Goal: Task Accomplishment & Management: Complete application form

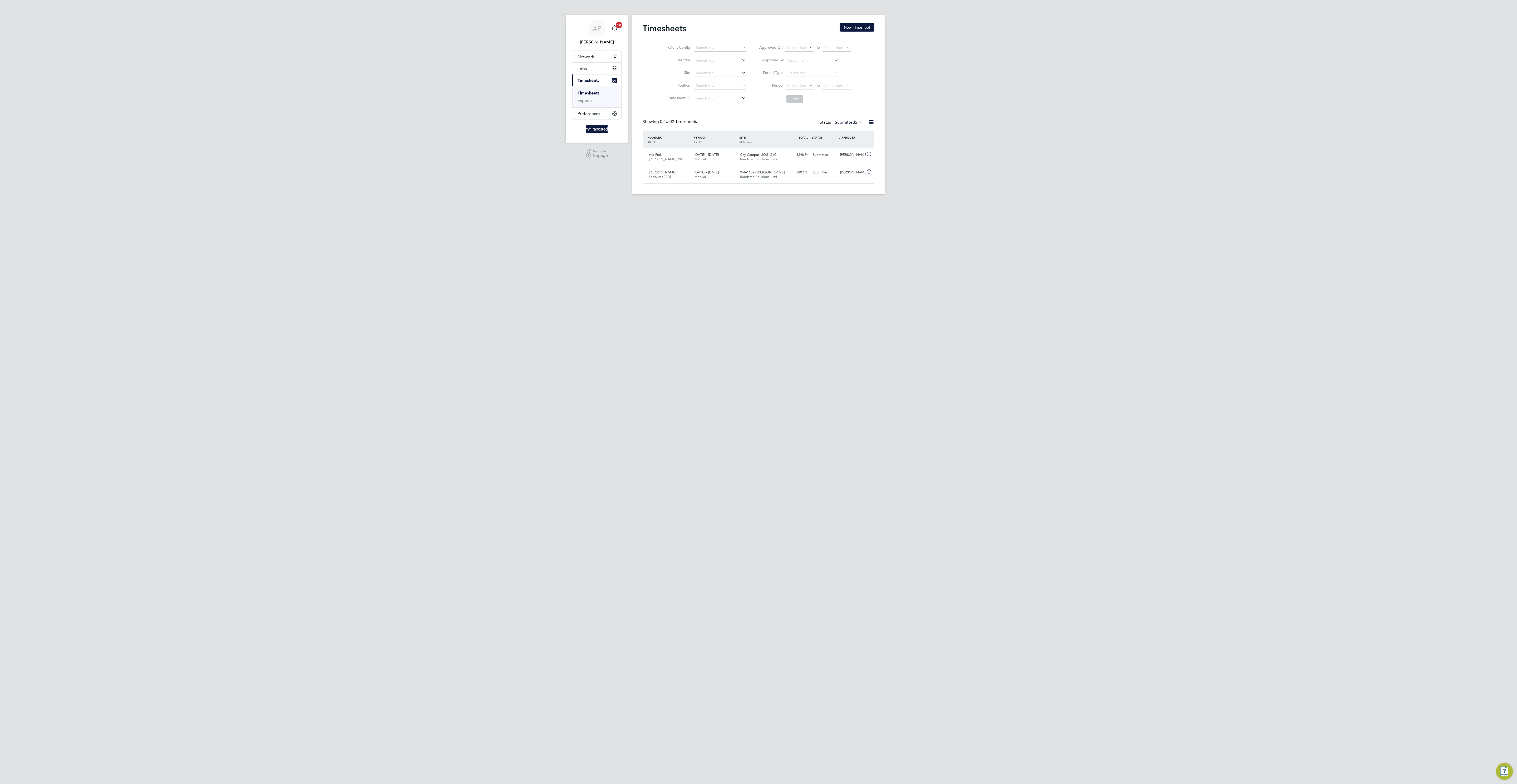
click at [843, 31] on button "New Timesheet" at bounding box center [857, 27] width 35 height 8
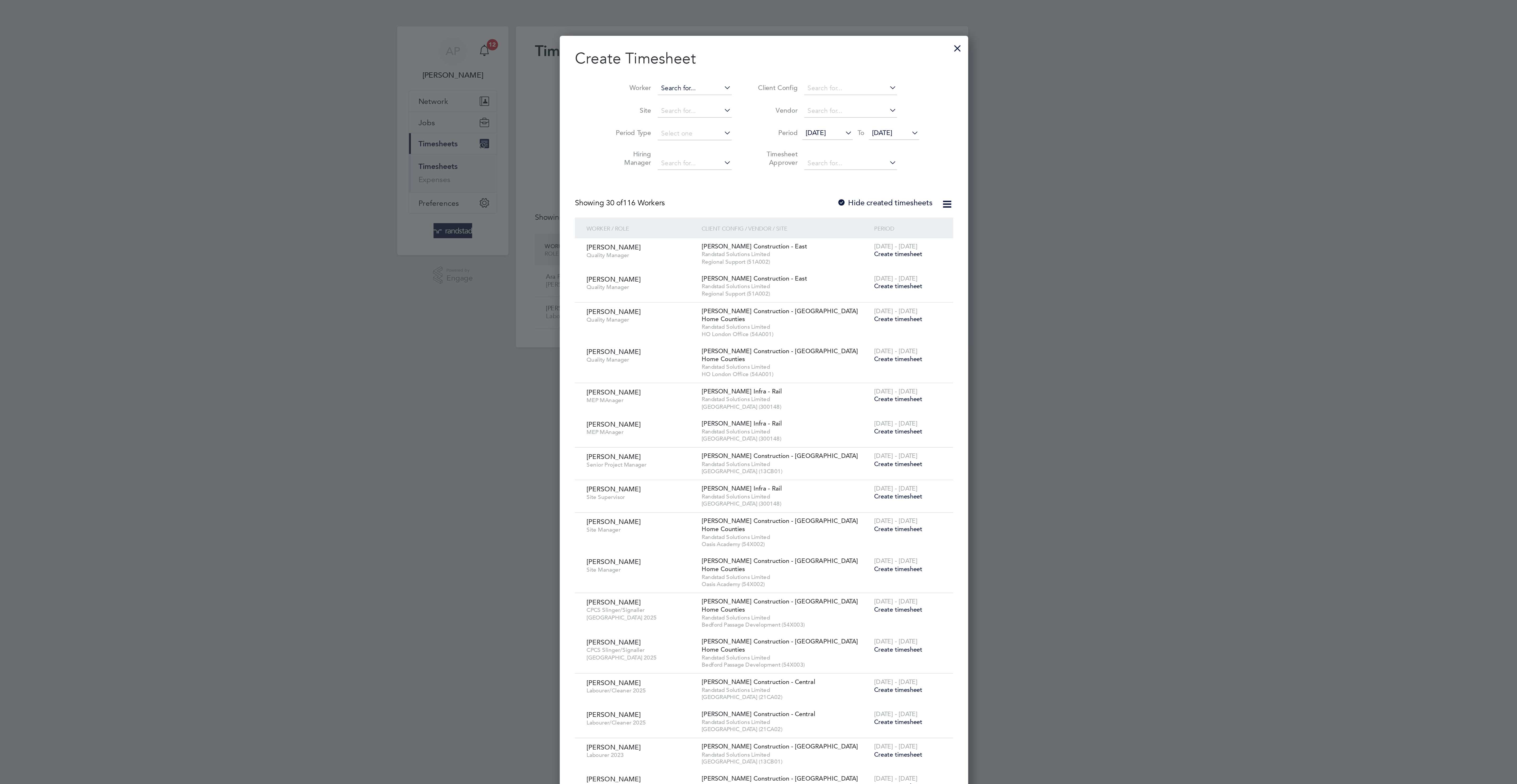
click at [720, 49] on input at bounding box center [732, 49] width 41 height 8
click at [726, 57] on li "Adam Bear d" at bounding box center [721, 57] width 46 height 7
type input "Adam Beard"
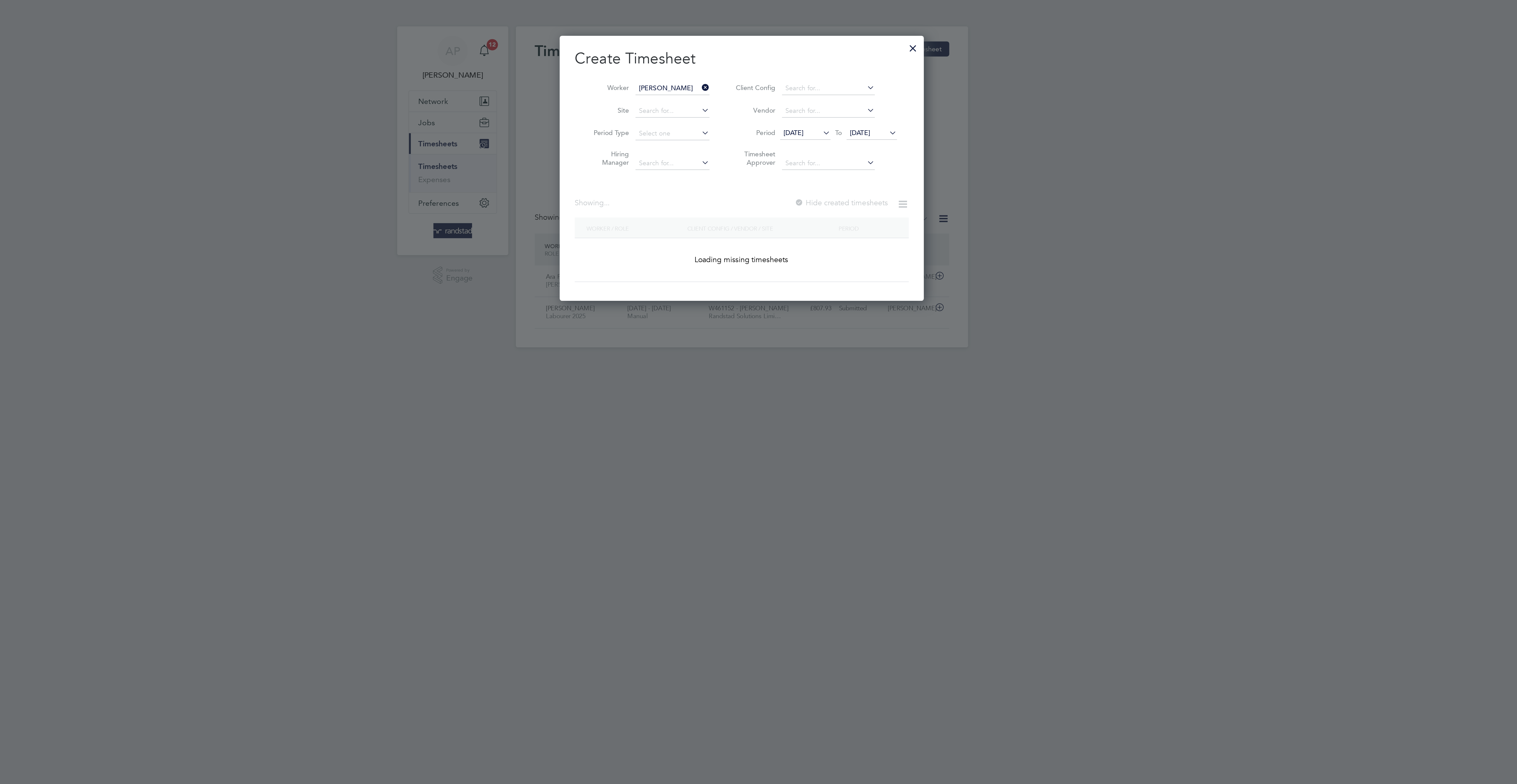
scroll to position [152, 204]
click at [830, 75] on span "[DATE]" at bounding box center [824, 74] width 11 height 5
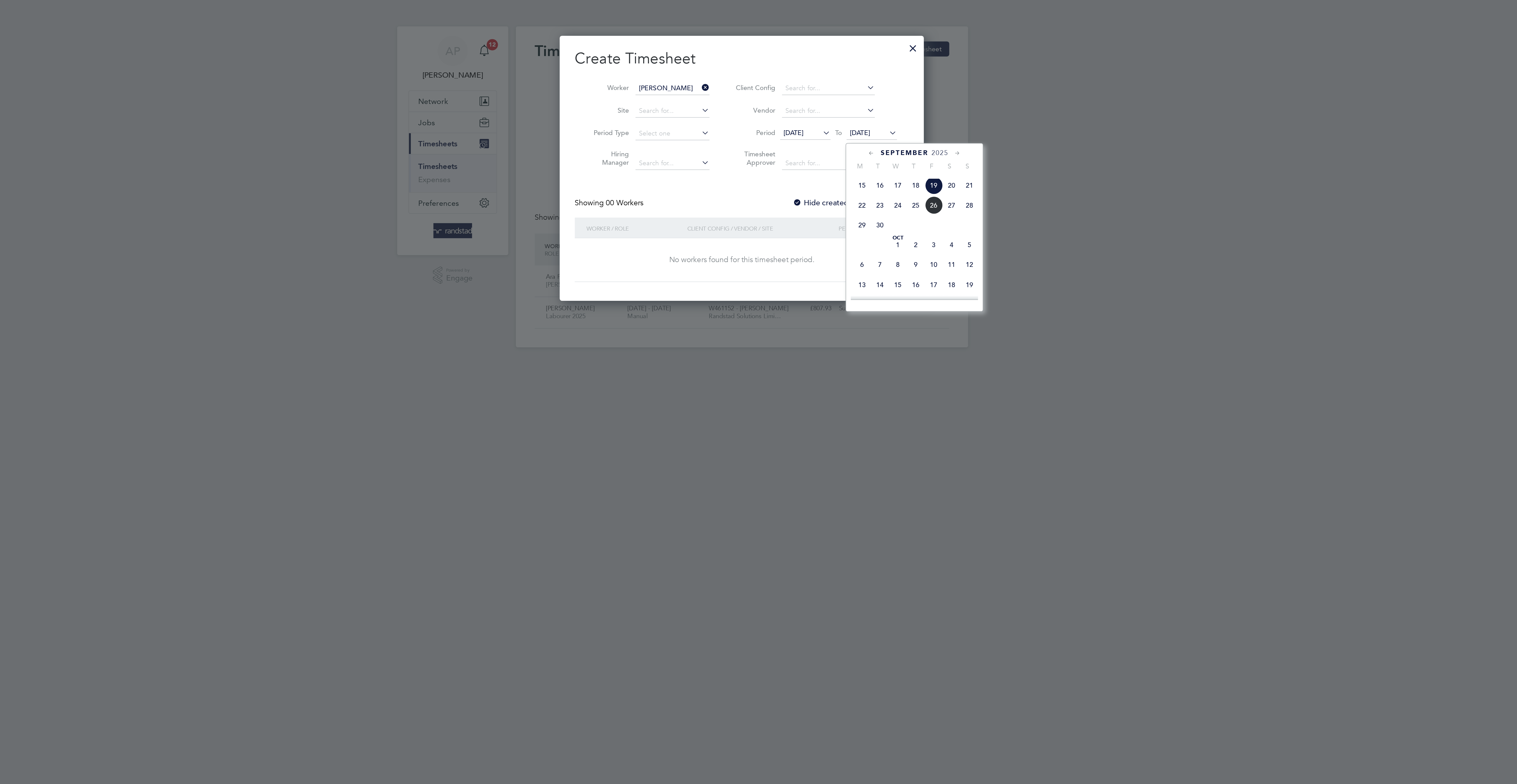
click at [869, 119] on span "26" at bounding box center [866, 114] width 10 height 10
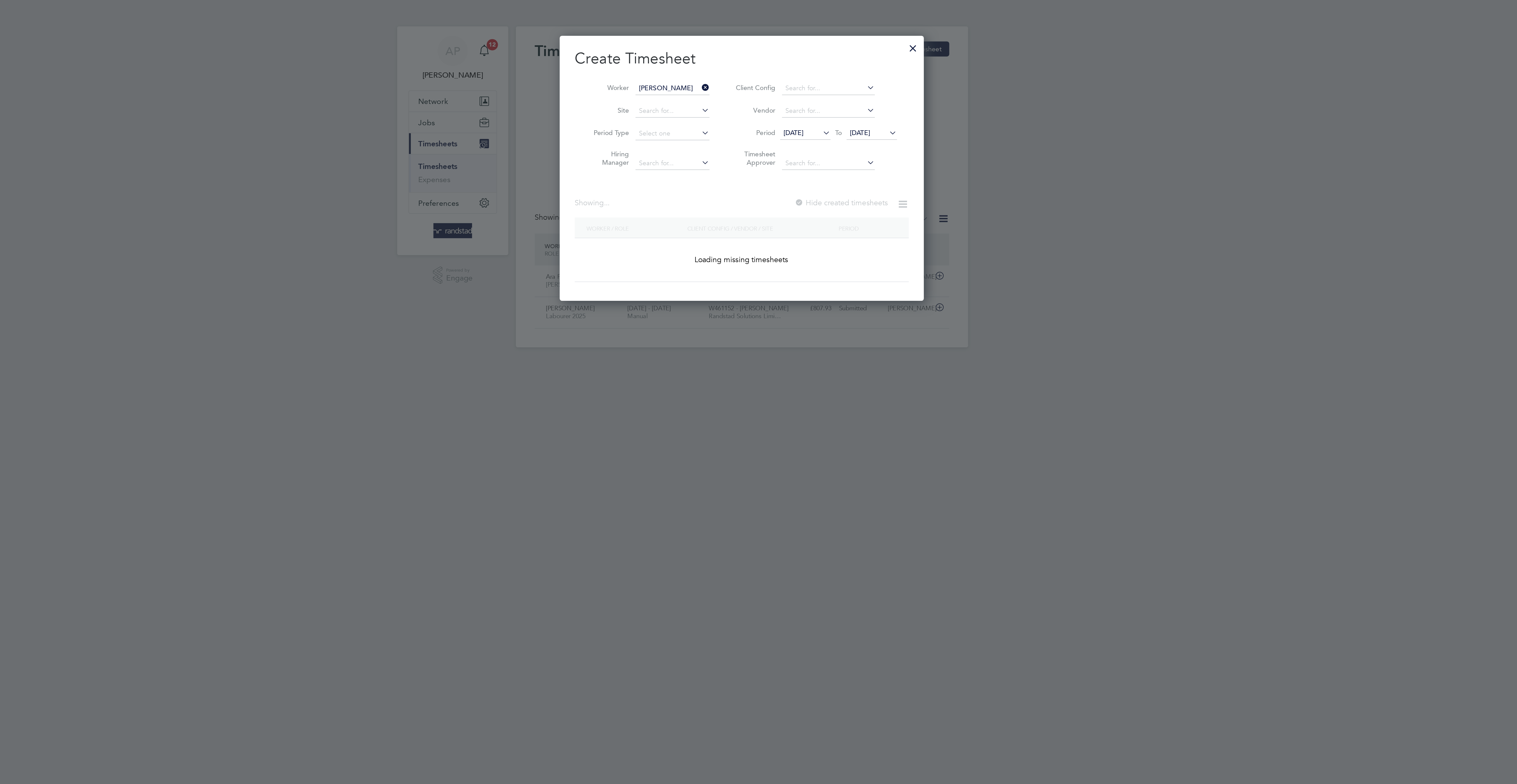
scroll to position [146, 204]
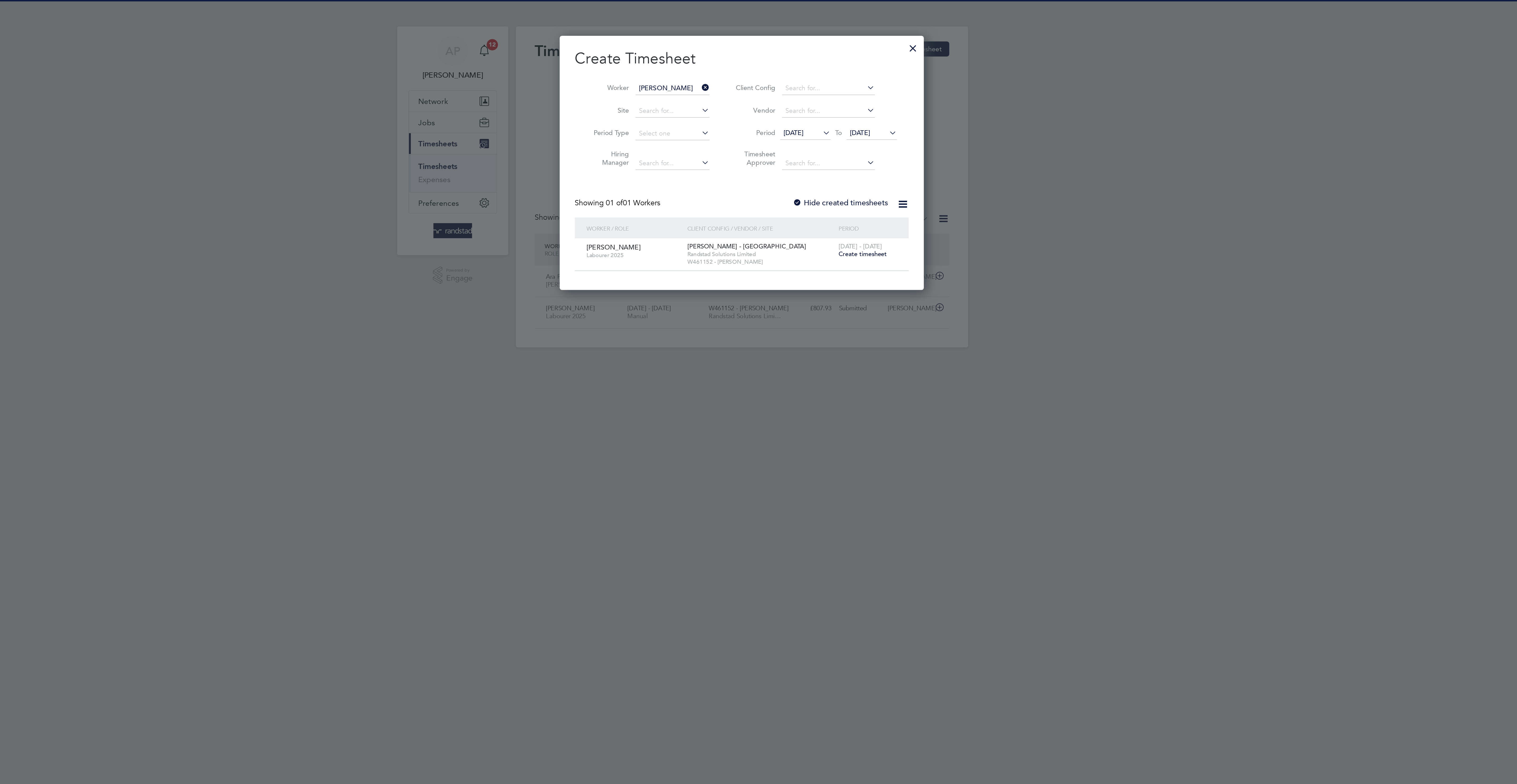
click at [830, 144] on span "Create timesheet" at bounding box center [826, 142] width 27 height 5
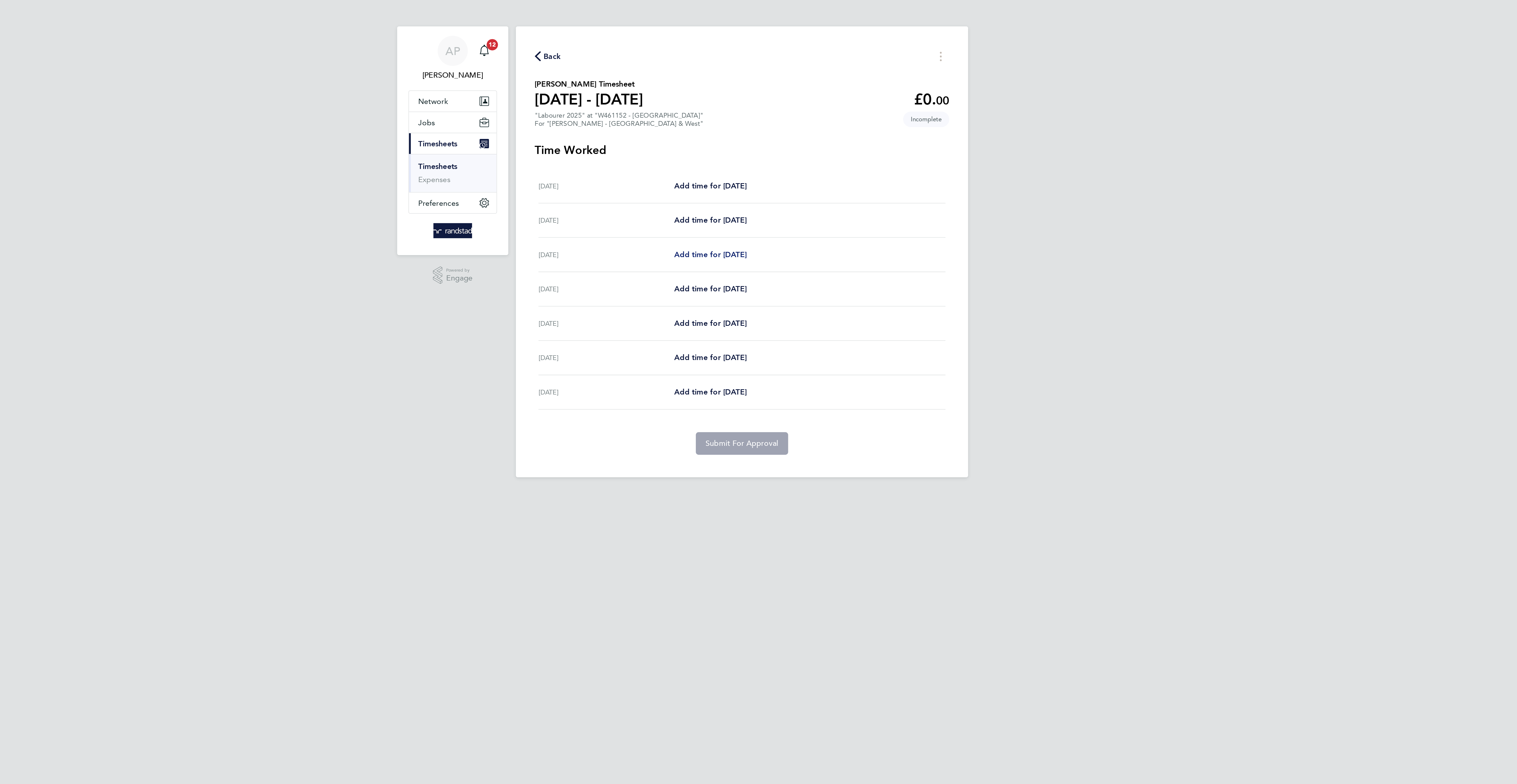
click at [736, 141] on span "Add time for Mon 22 Sep" at bounding box center [741, 142] width 41 height 5
select select "60"
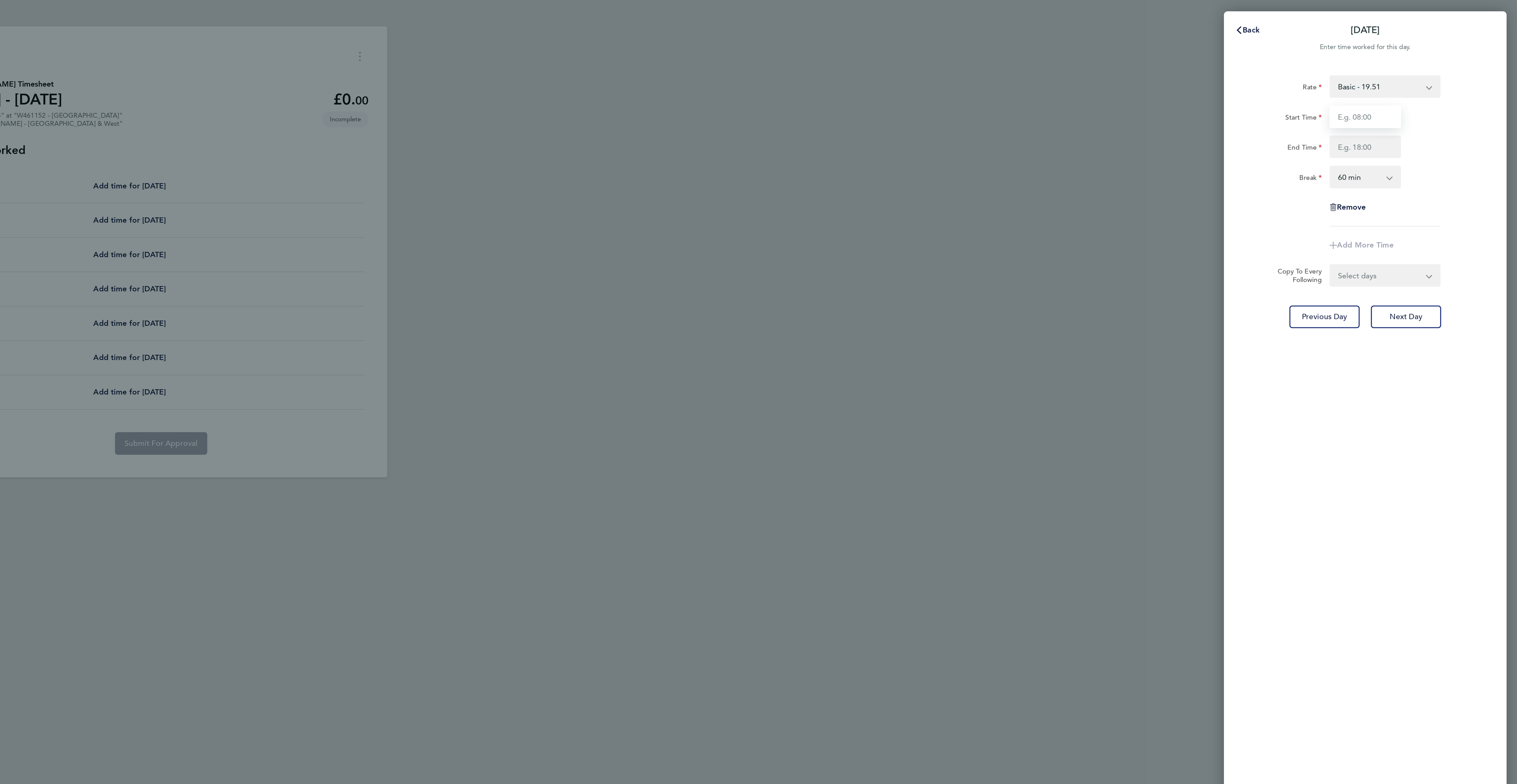
click at [1420, 65] on input "Start Time" at bounding box center [1432, 65] width 40 height 12
type input "07:00"
click at [1425, 81] on input "End Time" at bounding box center [1432, 82] width 40 height 12
type input "17:00"
click at [1445, 99] on app-icon-cross-button at bounding box center [1448, 99] width 6 height 12
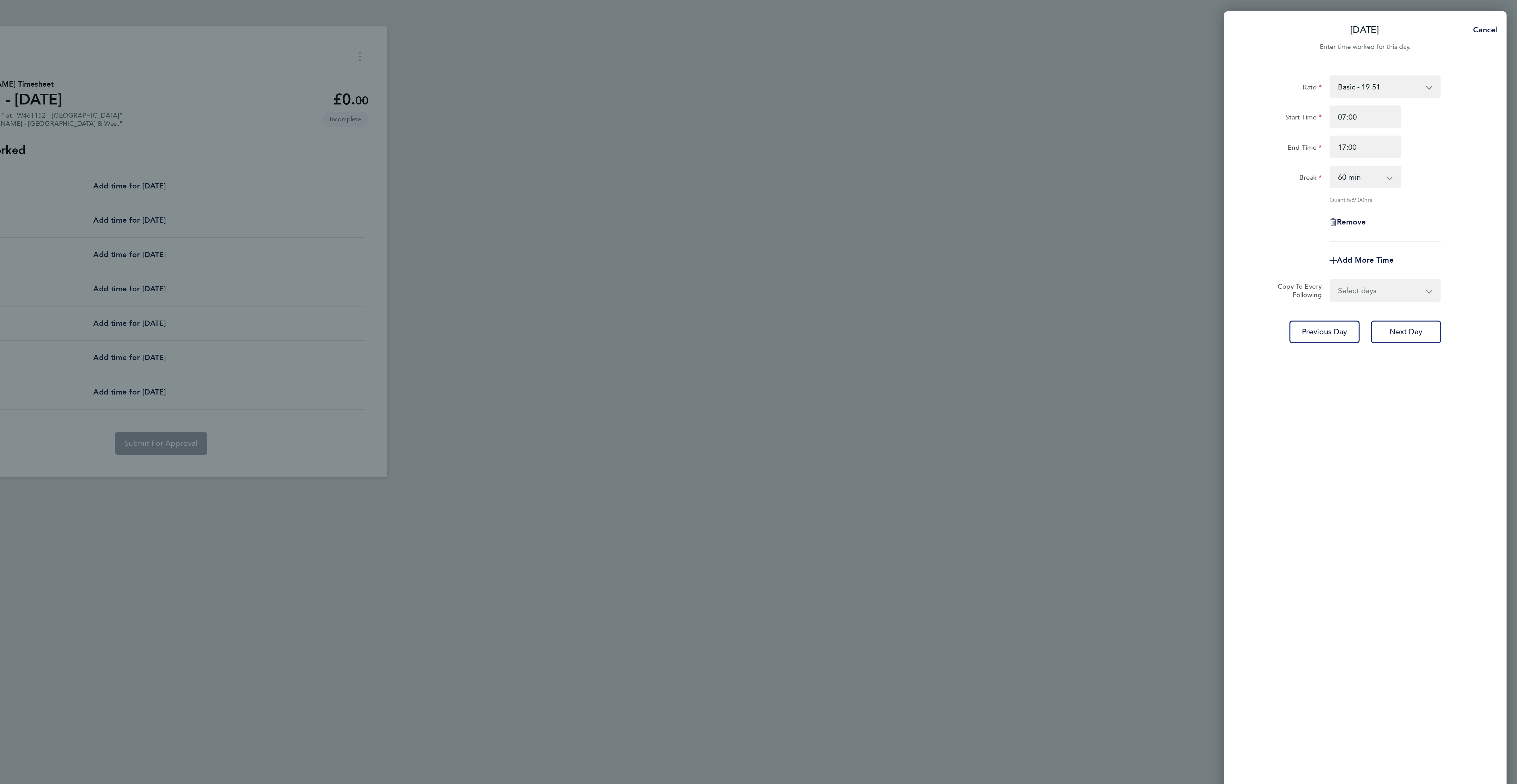
click at [1419, 101] on select "0 min 15 min 30 min 45 min 60 min 75 min 90 min" at bounding box center [1428, 99] width 32 height 12
select select "30"
click at [1412, 93] on select "0 min 15 min 30 min 45 min 60 min 75 min 90 min" at bounding box center [1428, 99] width 32 height 12
click at [1450, 159] on select "Select days Day Tuesday Wednesday Thursday Friday" at bounding box center [1440, 162] width 55 height 12
select select "DAY"
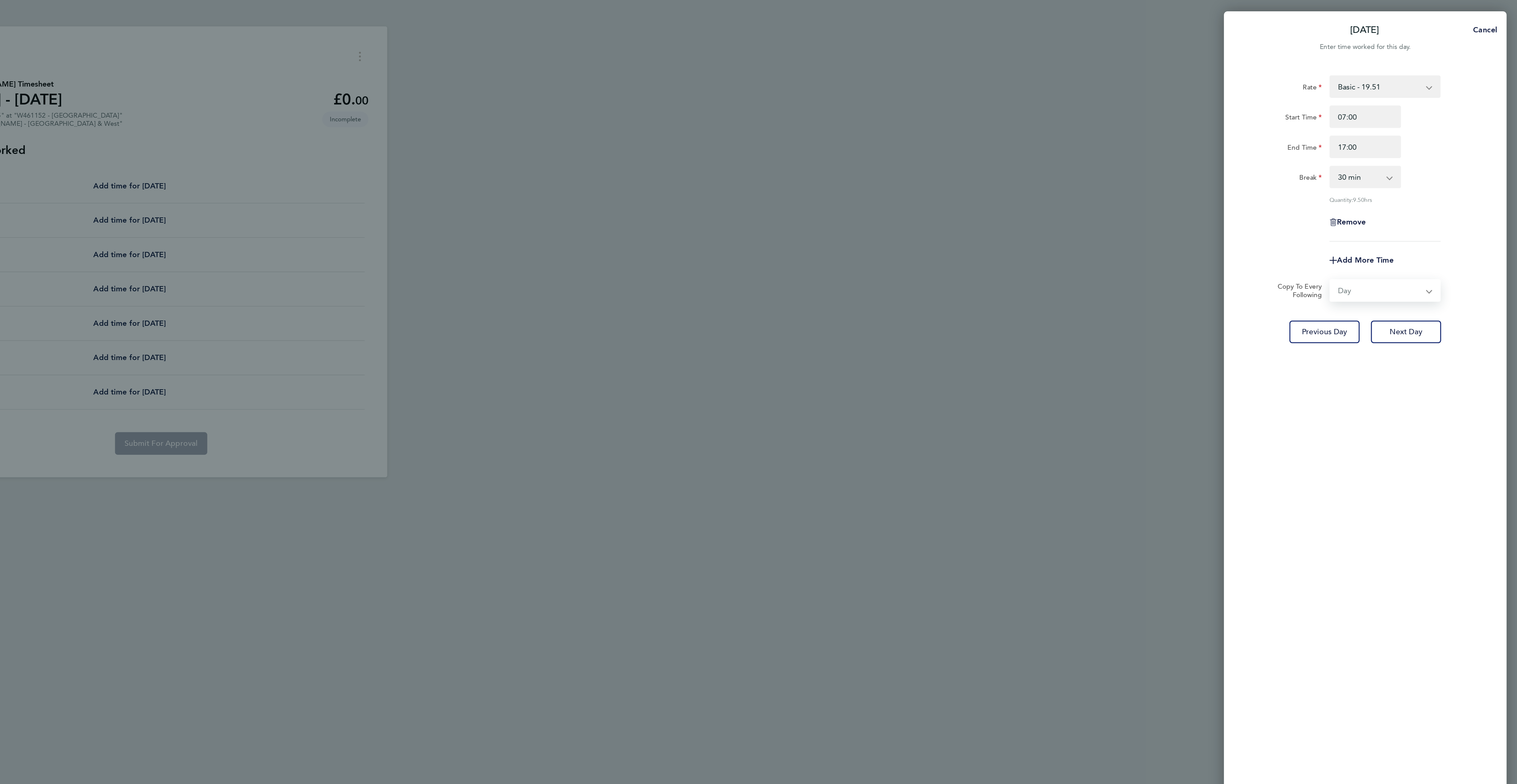
click at [1412, 157] on select "Select days Day Tuesday Wednesday Thursday Friday" at bounding box center [1440, 162] width 55 height 12
select select "2025-09-26"
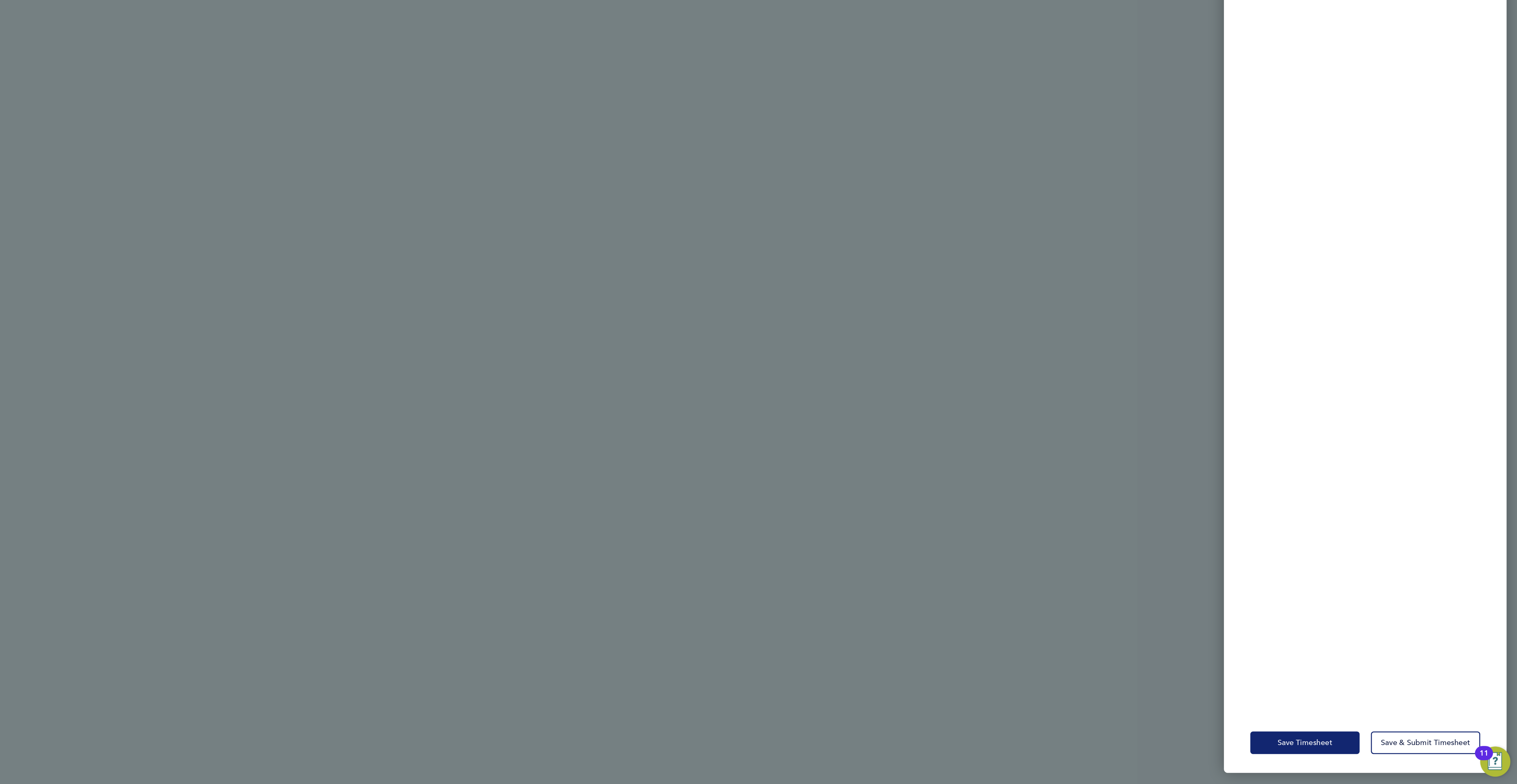
click at [1396, 763] on button "Save Timesheet" at bounding box center [1398, 760] width 61 height 12
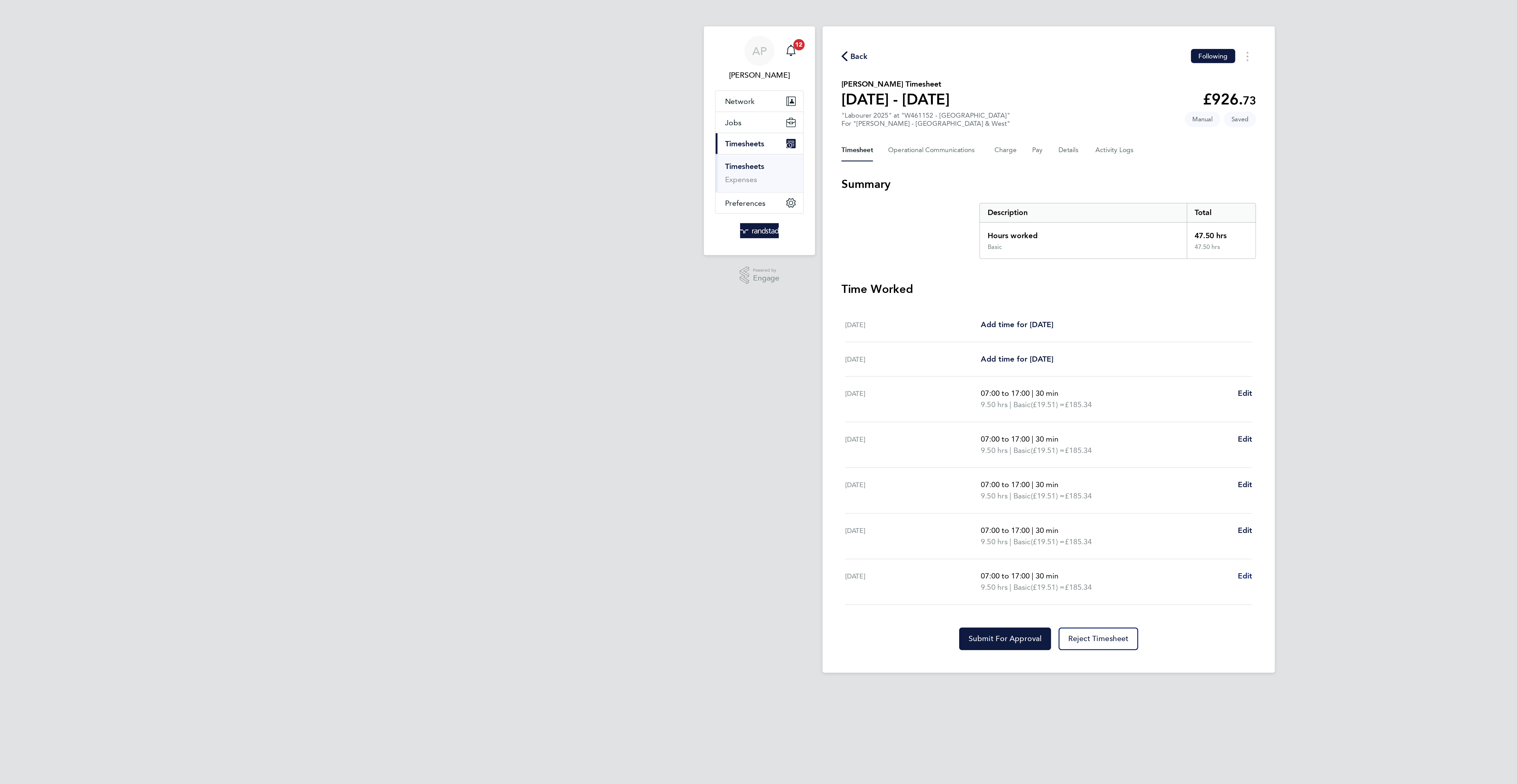
click at [868, 324] on span "Edit" at bounding box center [868, 322] width 8 height 5
select select "30"
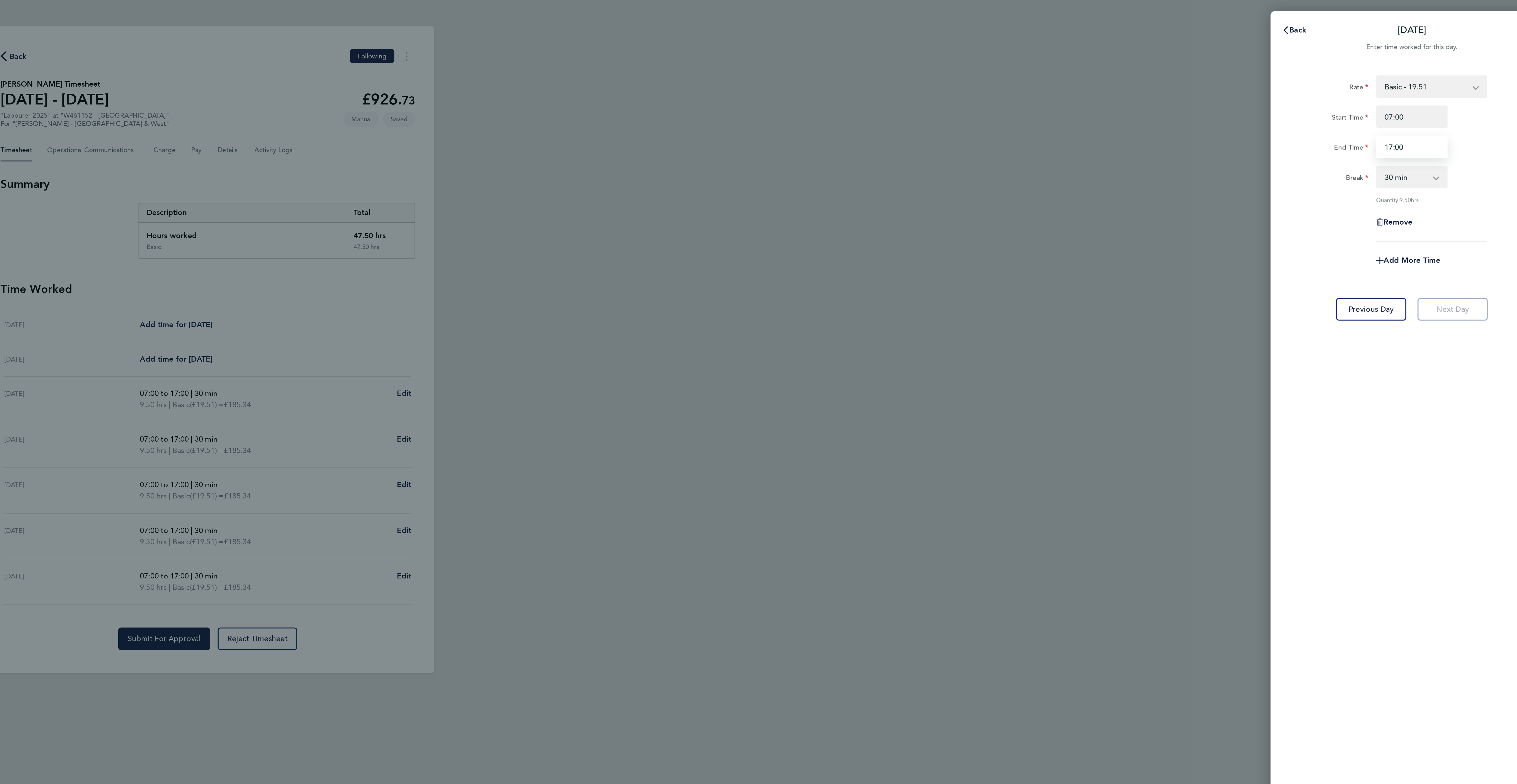
click at [1420, 82] on input "17:00" at bounding box center [1432, 82] width 40 height 12
type input "13:00"
click at [1482, 128] on div "Remove" at bounding box center [1431, 124] width 133 height 12
click at [1439, 146] on span "Add More Time" at bounding box center [1432, 145] width 32 height 5
select select "null"
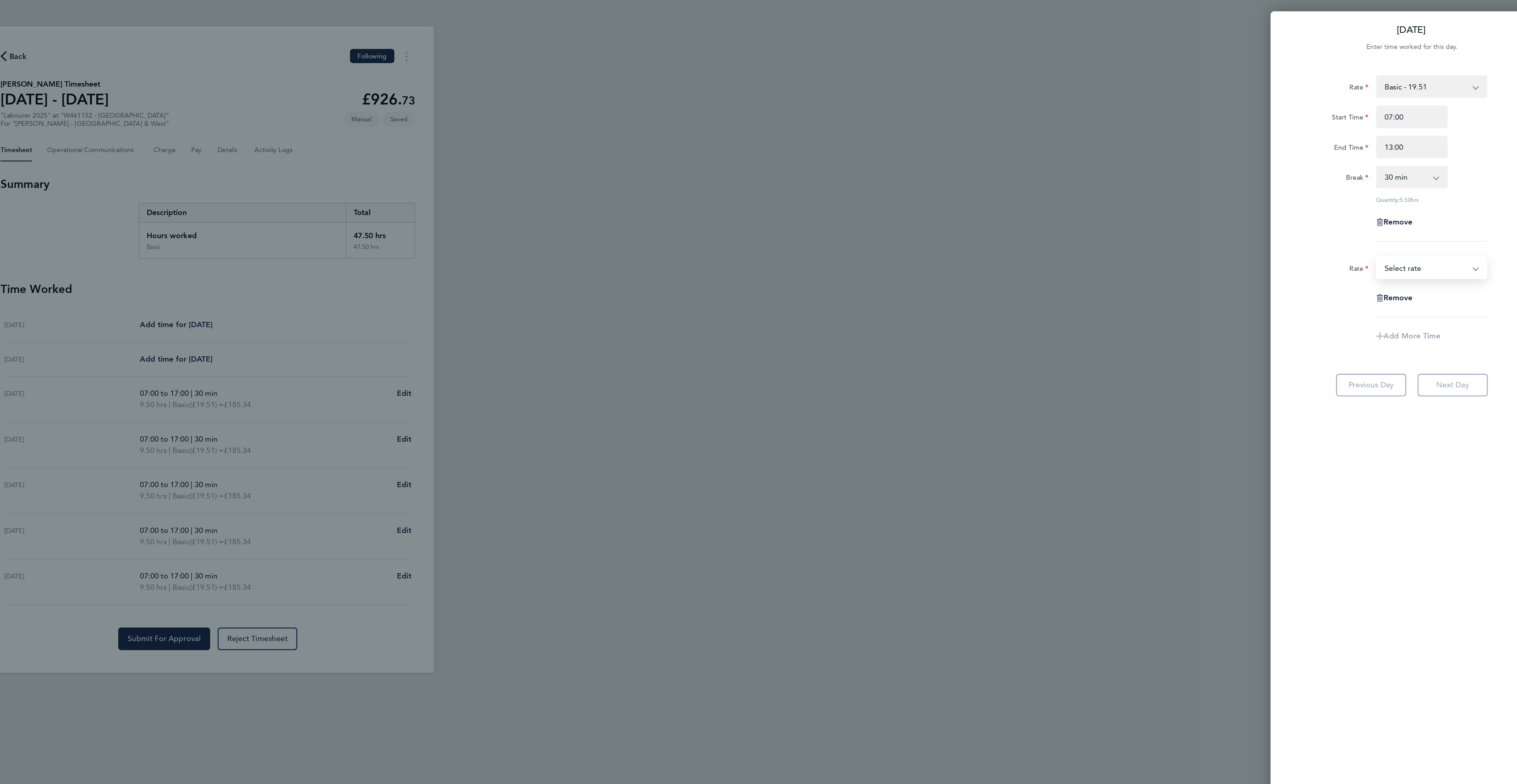
click at [1428, 150] on select "Basic - 19.51 Overtime - 28.12 Overtime 2 - 36.73 Select rate" at bounding box center [1439, 150] width 55 height 12
select select "60"
click at [1420, 165] on input "Start Time" at bounding box center [1432, 166] width 40 height 12
type input "13:00"
click at [1441, 185] on input "End Time" at bounding box center [1432, 183] width 40 height 12
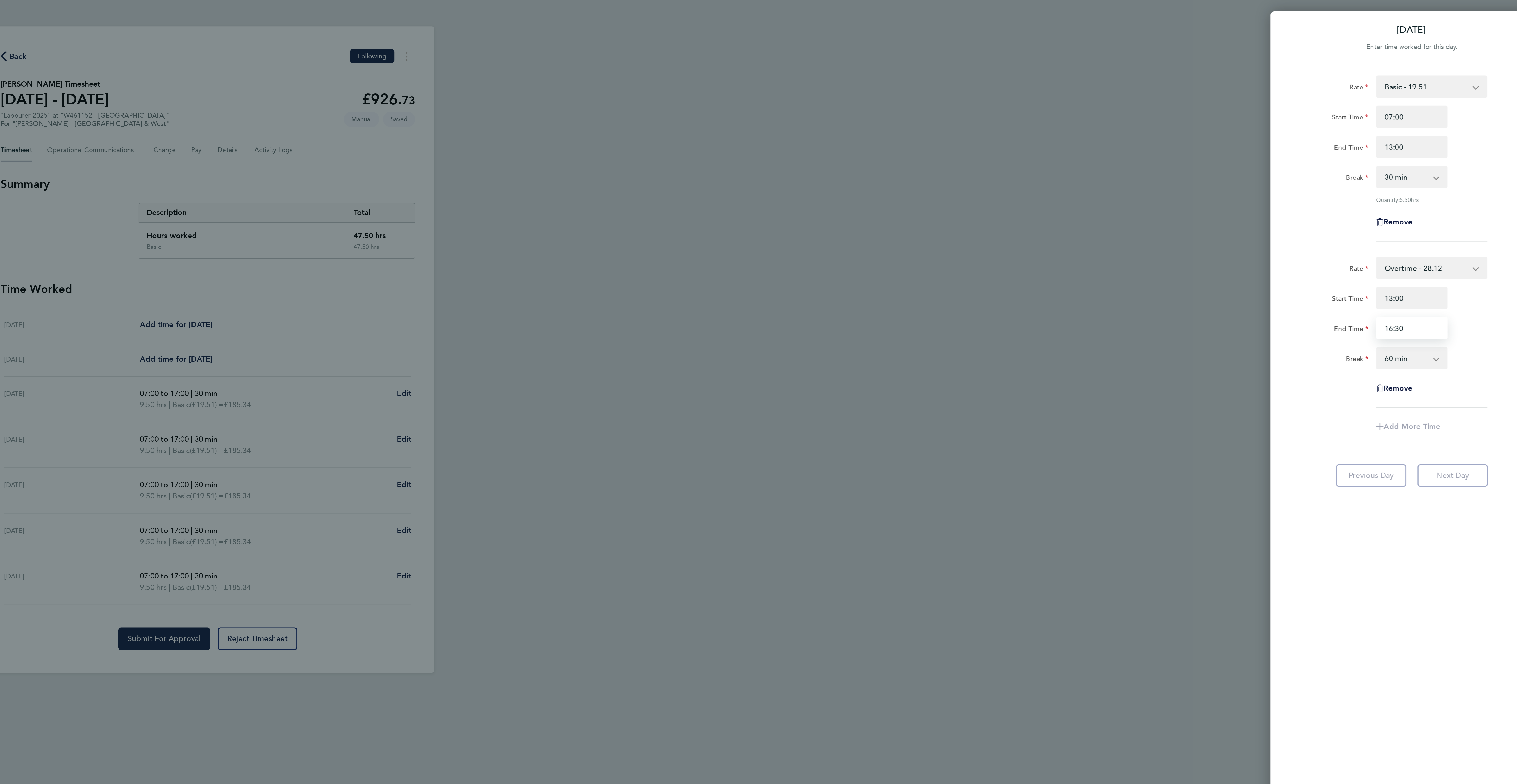
type input "16:30"
click at [1445, 202] on select "0 min 15 min 30 min 45 min 60 min 75 min 90 min" at bounding box center [1428, 200] width 32 height 12
select select "0"
click at [1412, 195] on select "0 min 15 min 30 min 45 min 60 min 75 min 90 min" at bounding box center [1428, 200] width 32 height 12
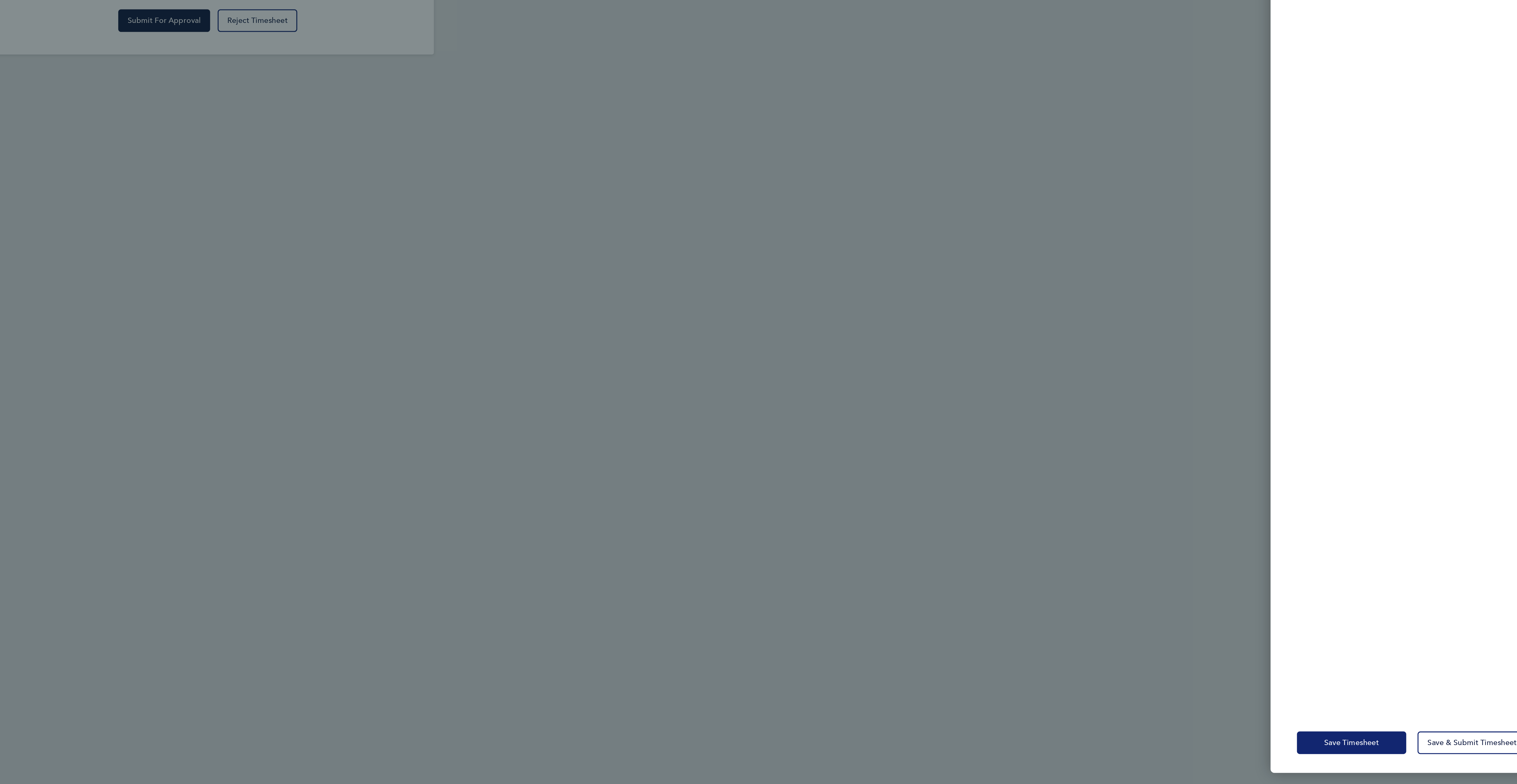
click at [1401, 758] on span "Save Timesheet" at bounding box center [1398, 760] width 31 height 5
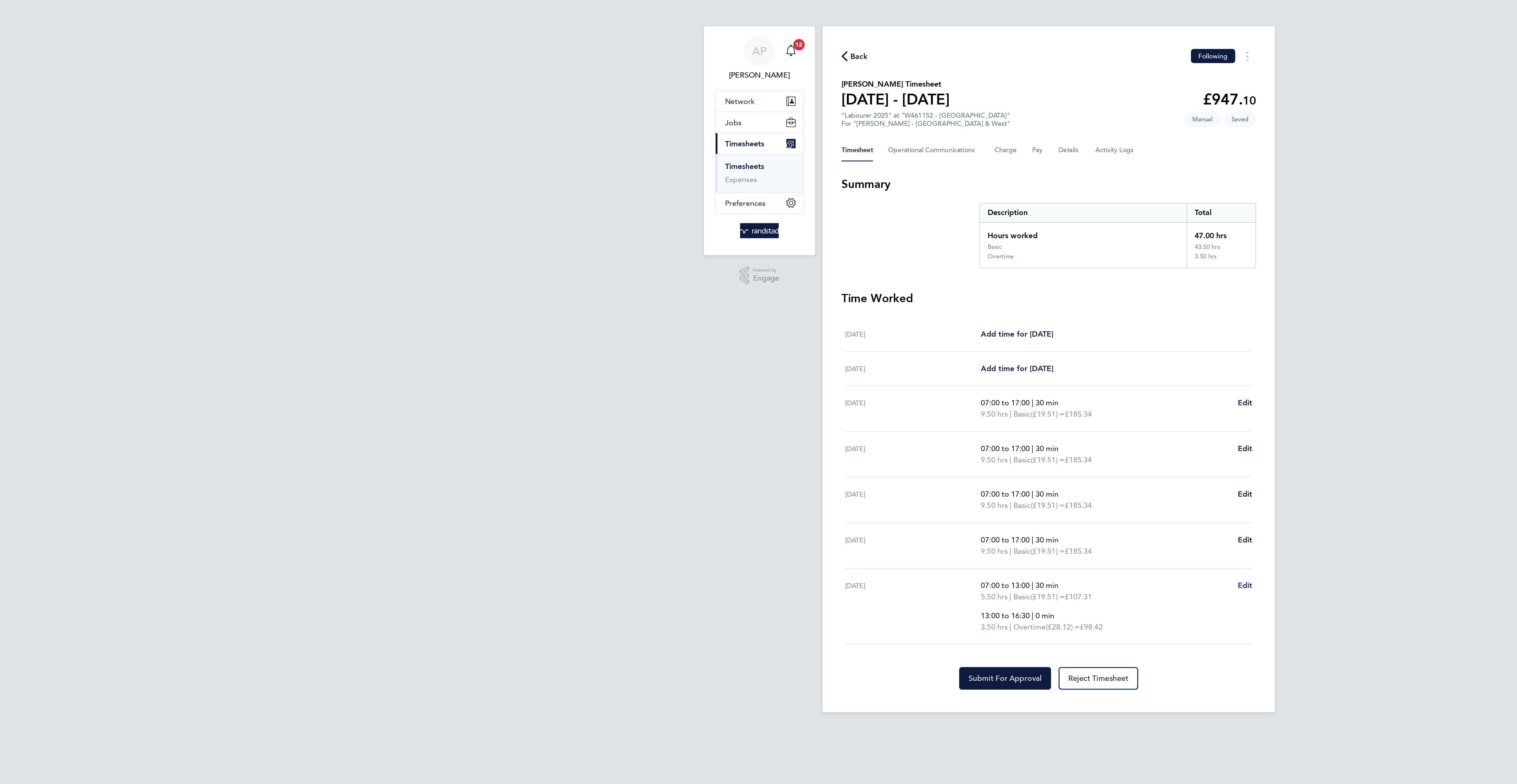
click at [869, 330] on span "Edit" at bounding box center [868, 327] width 8 height 5
select select "30"
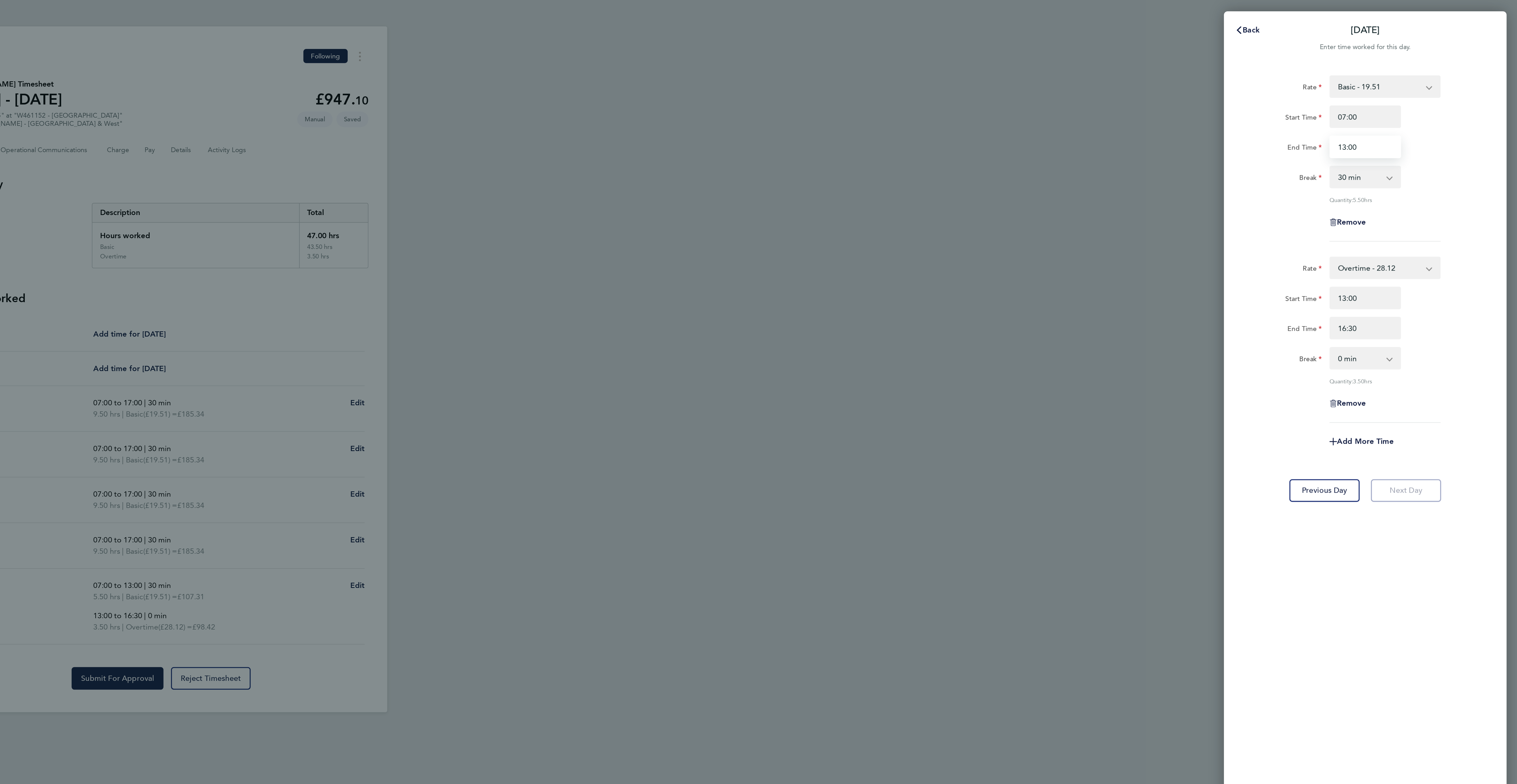
click at [1421, 86] on input "13:00" at bounding box center [1432, 82] width 40 height 12
type input "10:00"
click at [1422, 168] on input "13:00" at bounding box center [1432, 166] width 40 height 12
type input "10:00"
click at [1480, 211] on div "Quantity: 3.50 hrs" at bounding box center [1431, 212] width 133 height 4
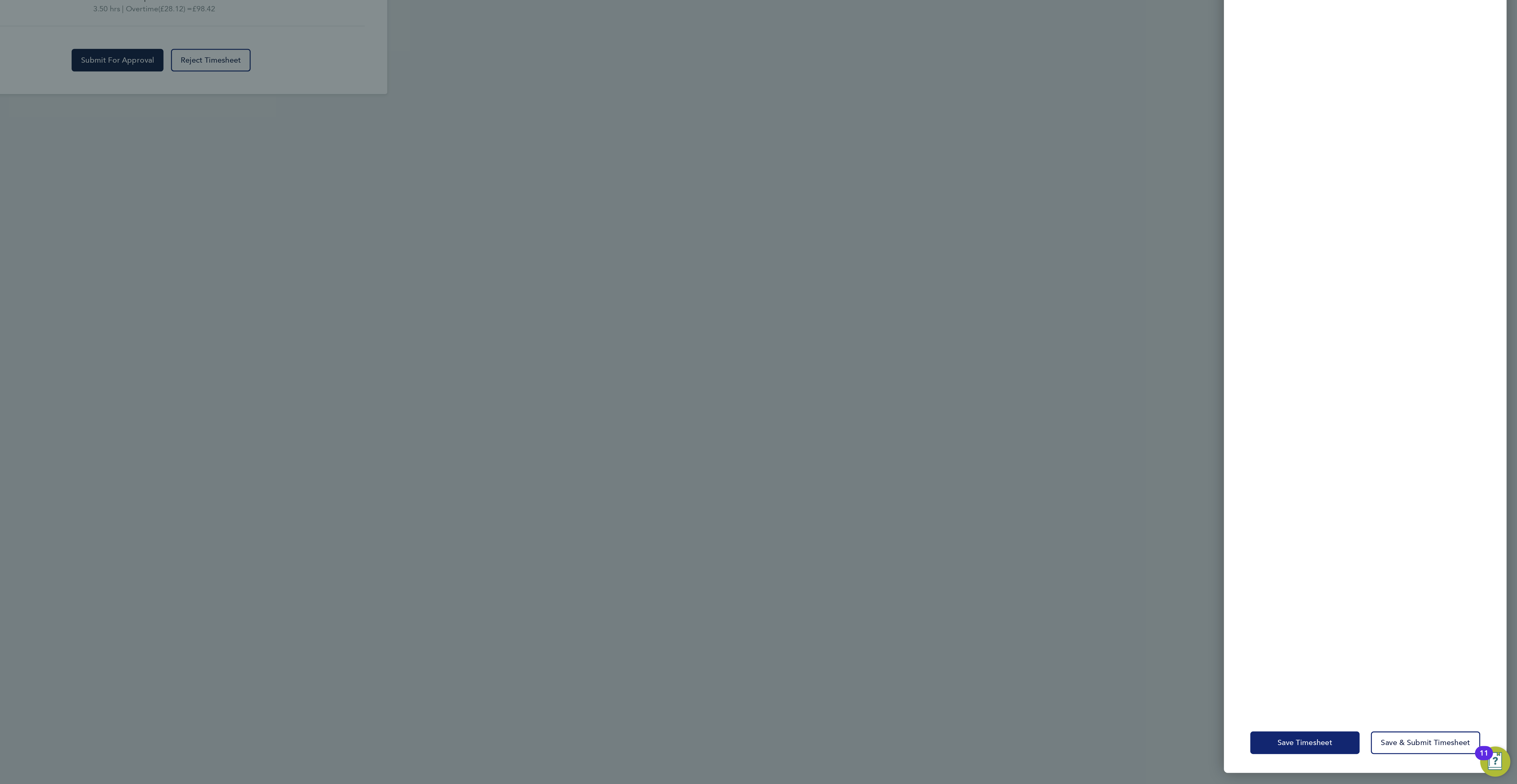
click at [1392, 763] on button "Save Timesheet" at bounding box center [1398, 760] width 61 height 12
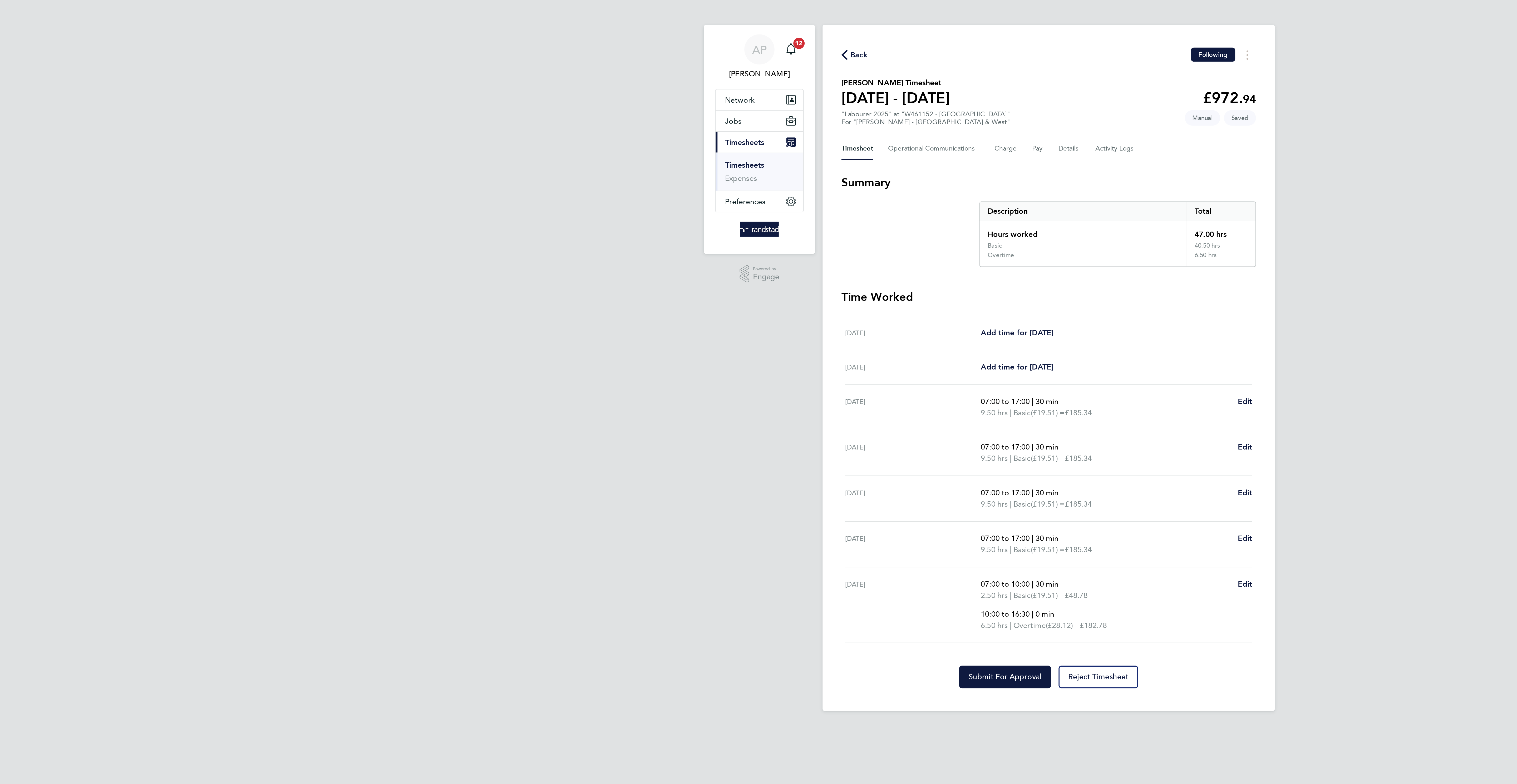
click at [868, 326] on div "Fri 26 Sep 07:00 to 10:00 | 30 min 2.50 hrs | Basic (£19.51) = £48.78 10:00 to …" at bounding box center [758, 339] width 227 height 42
click at [867, 330] on span "Edit" at bounding box center [868, 327] width 8 height 5
select select "30"
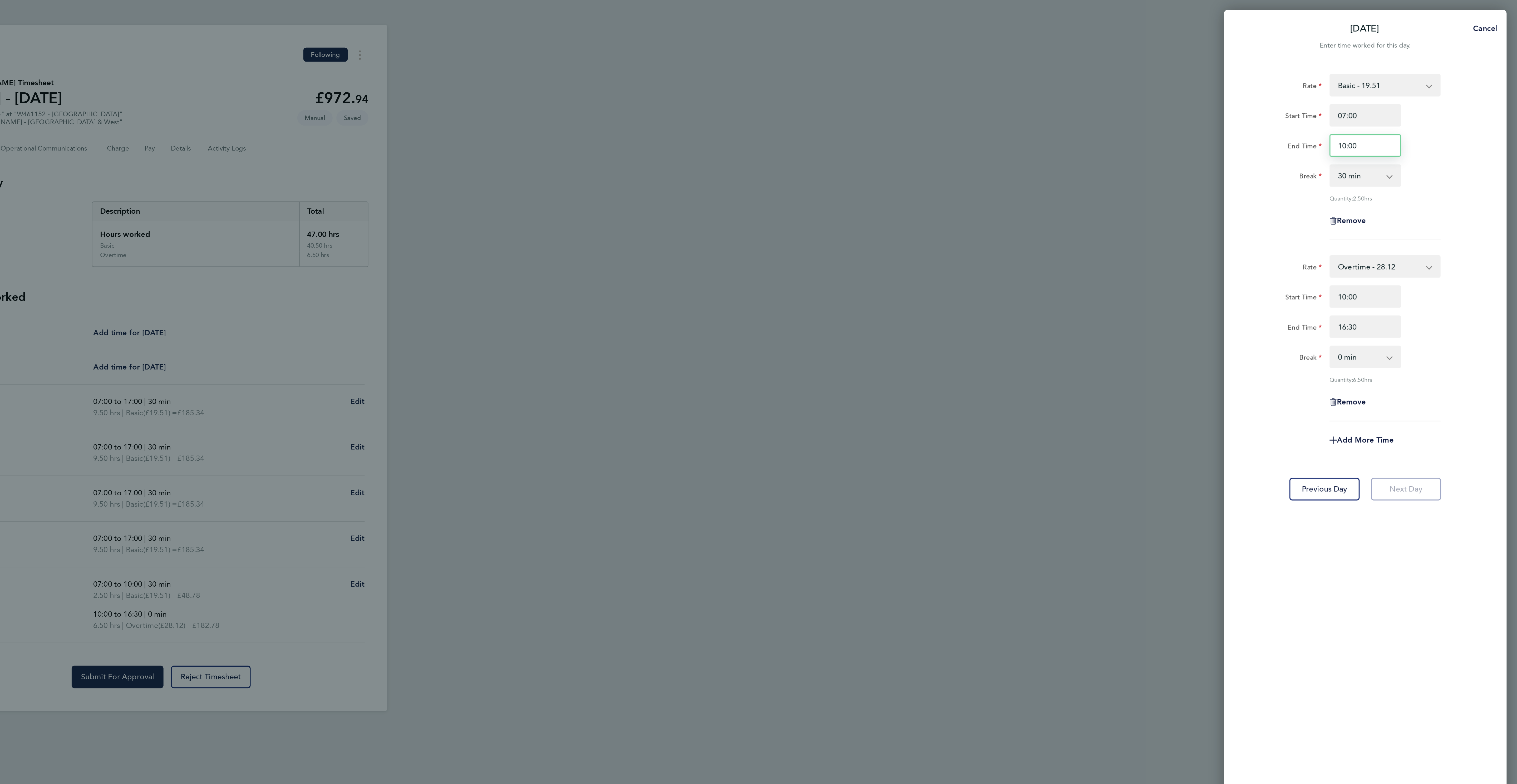
click at [1420, 80] on input "10:00" at bounding box center [1432, 82] width 40 height 12
type input "08:30"
click at [1446, 192] on div "Rate Overtime - 28.12 Basic - 19.51 Overtime 2 - 36.73 Start Time 10:00 End Tim…" at bounding box center [1432, 190] width 128 height 93
click at [1419, 168] on input "10:00" at bounding box center [1432, 166] width 40 height 12
type input "08:30"
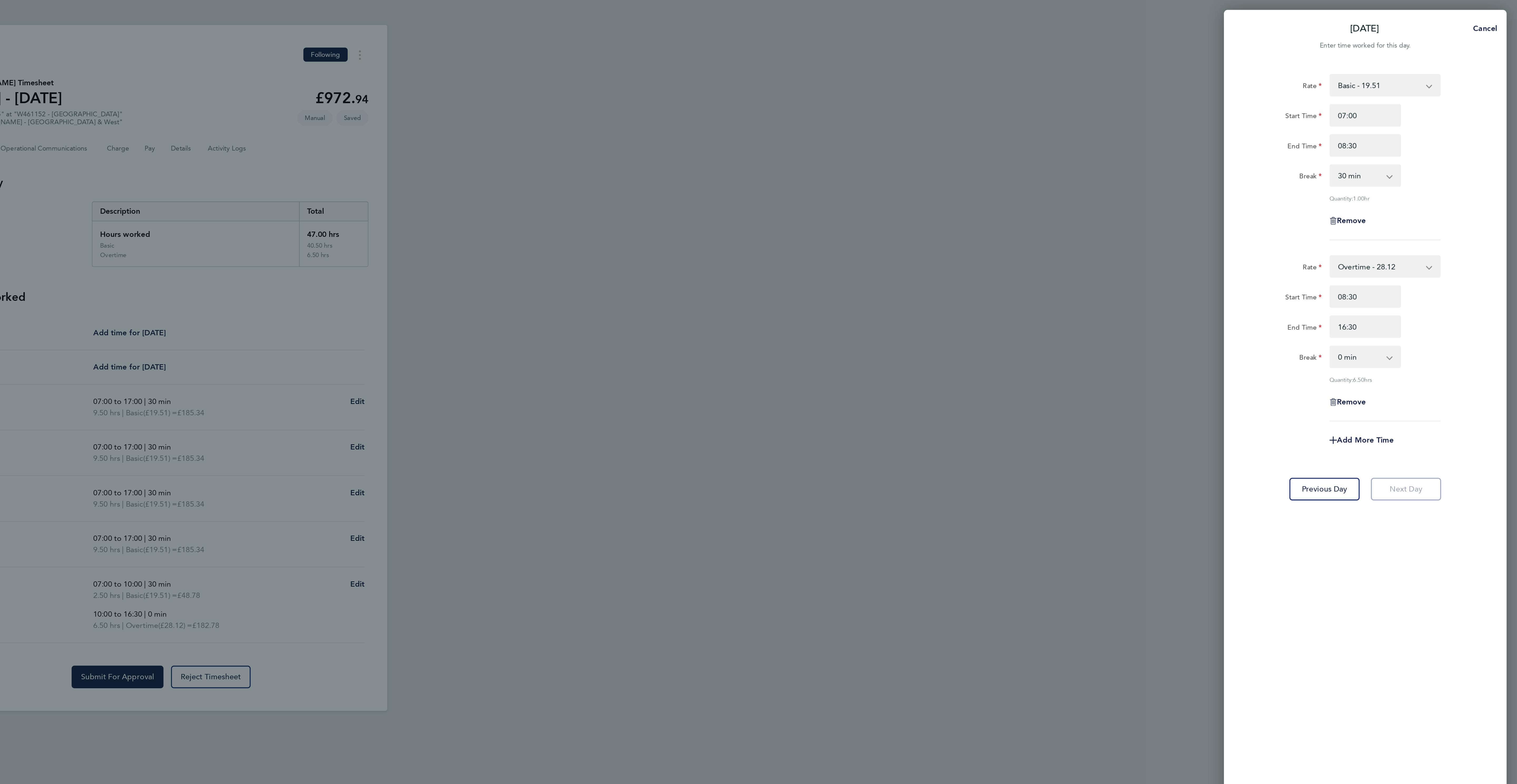
click at [1472, 390] on div "Rate Basic - 19.51 Overtime - 28.12 Overtime 2 - 36.73 Start Time 07:00 End Tim…" at bounding box center [1432, 390] width 158 height 708
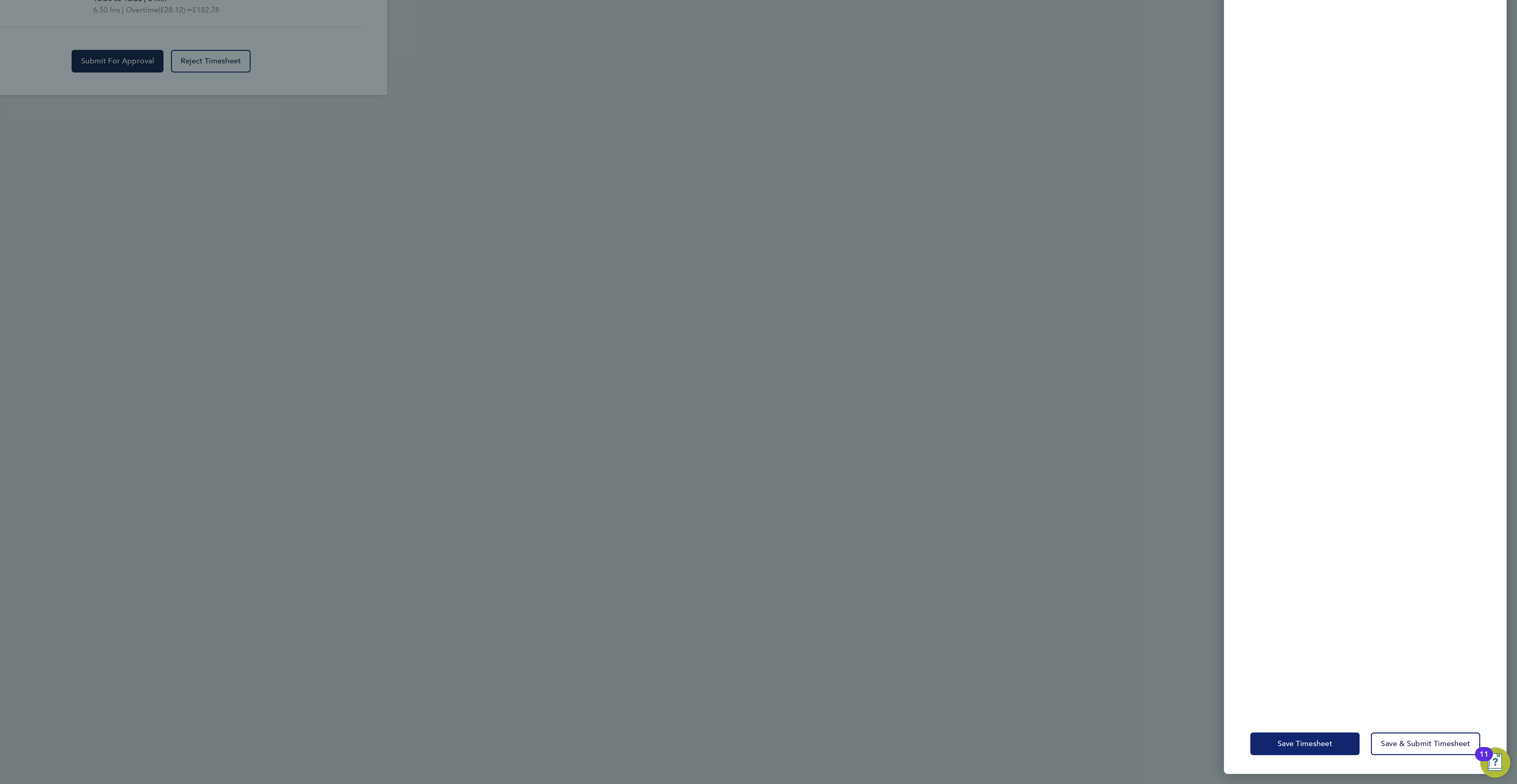
click at [1395, 760] on span "Save Timesheet" at bounding box center [1398, 760] width 31 height 5
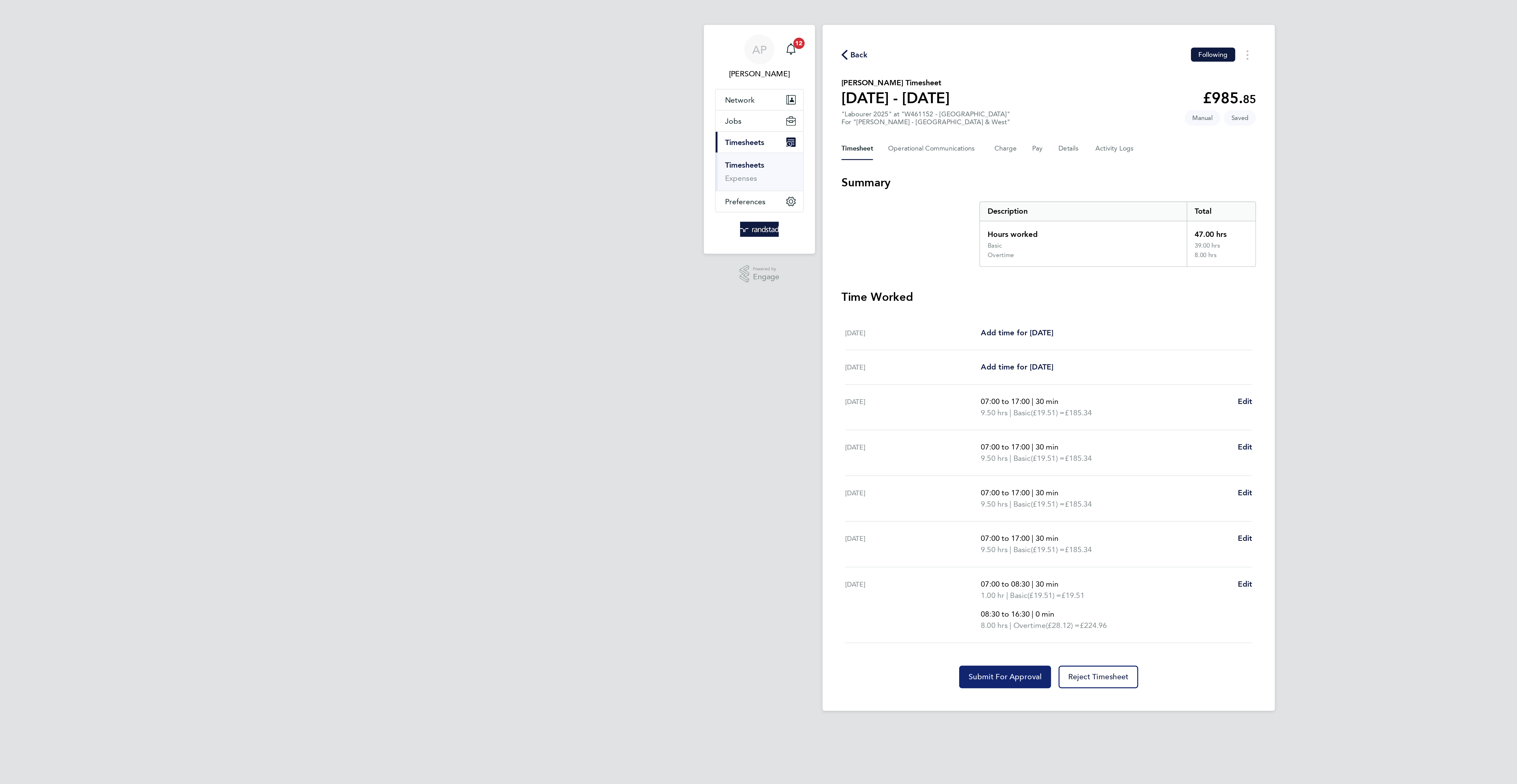
click at [739, 382] on span "Submit For Approval" at bounding box center [734, 379] width 41 height 5
click at [650, 33] on span "Back" at bounding box center [652, 31] width 10 height 6
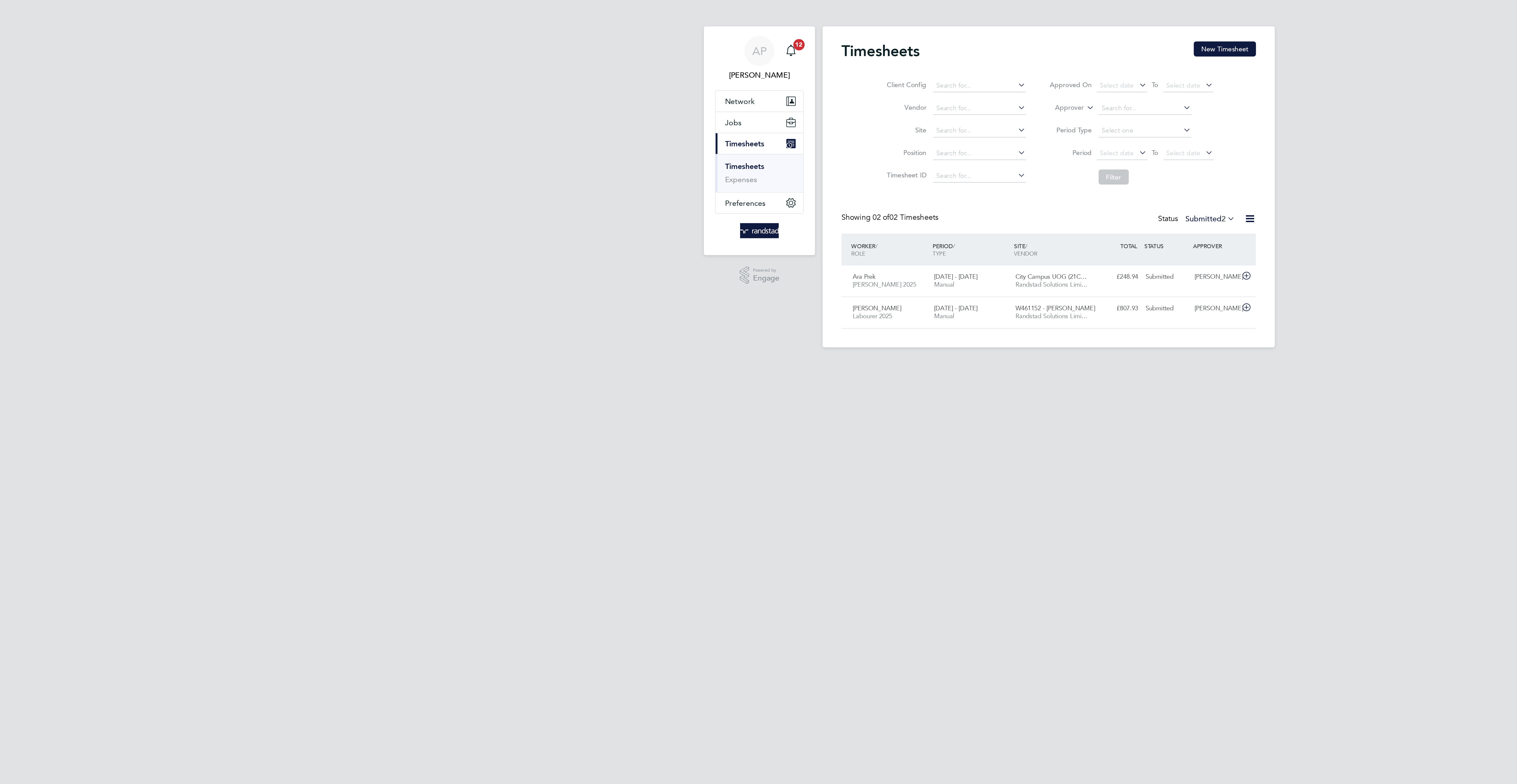
scroll to position [14, 46]
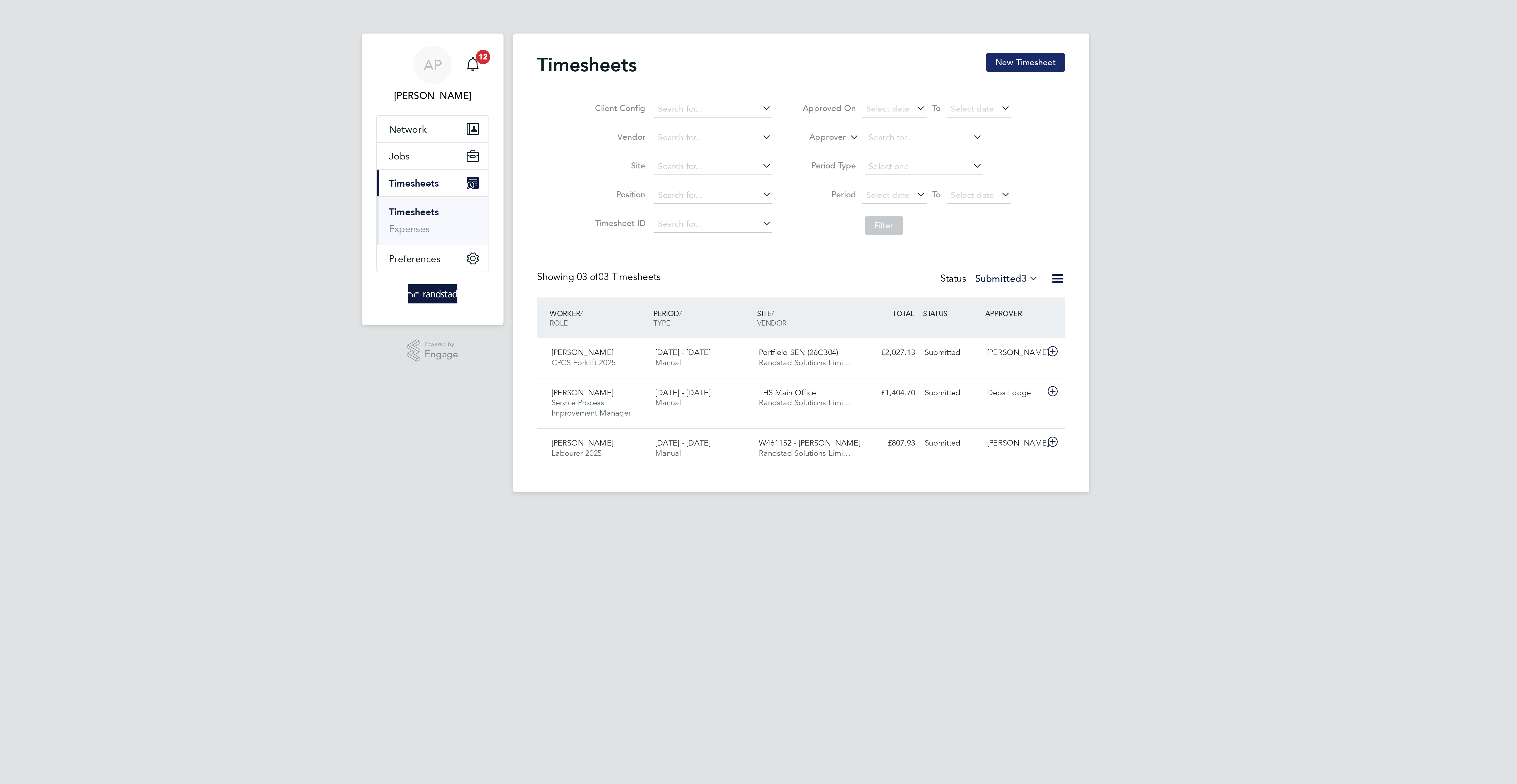
click at [862, 32] on button "New Timesheet" at bounding box center [857, 27] width 35 height 8
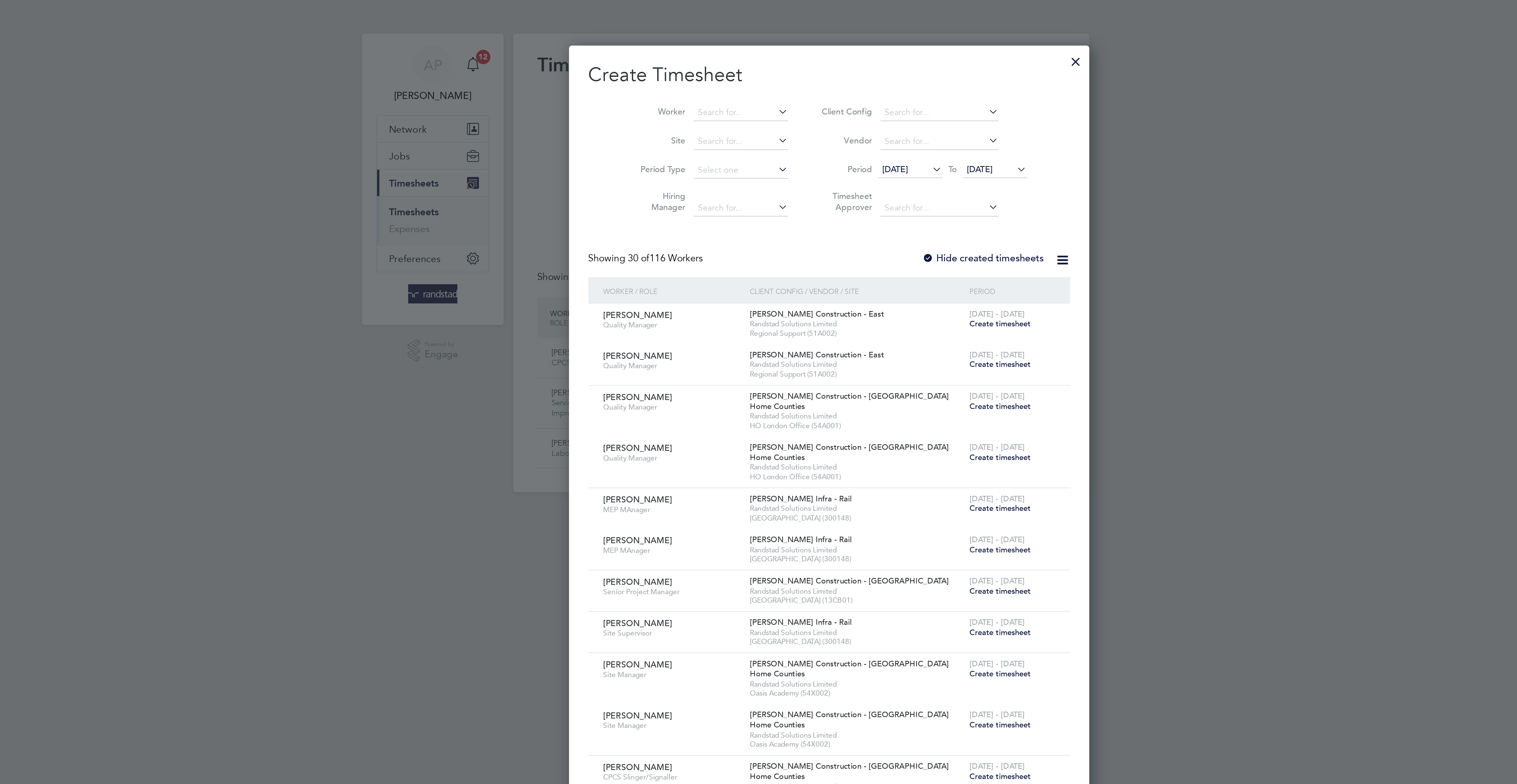
scroll to position [1138, 204]
click at [721, 49] on input at bounding box center [732, 49] width 41 height 8
click at [723, 57] on li "[PERSON_NAME]" at bounding box center [721, 57] width 45 height 7
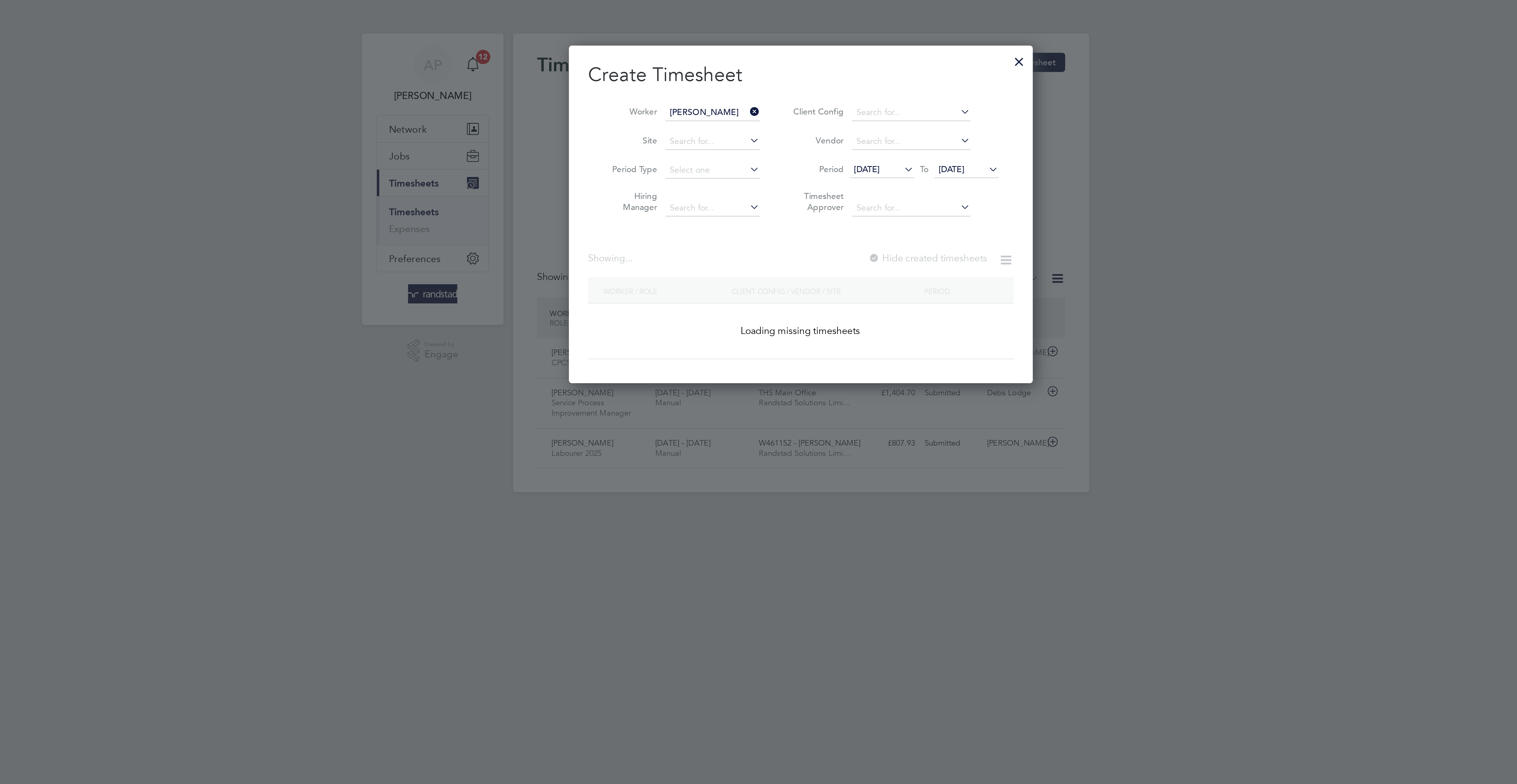
type input "[PERSON_NAME]"
click at [825, 116] on label "Hide created timesheets" at bounding box center [813, 113] width 54 height 5
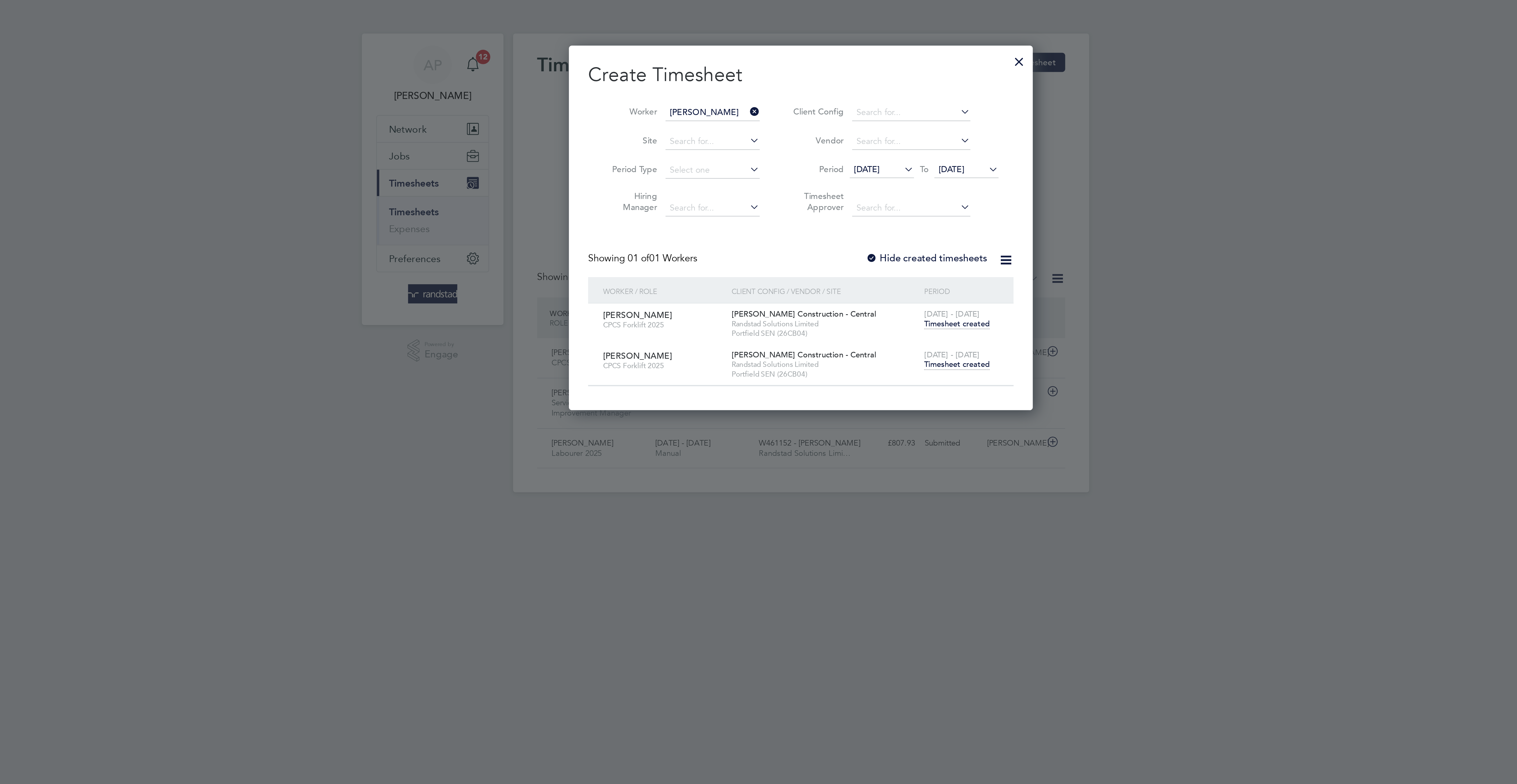
scroll to position [164, 204]
click at [833, 162] on span "Timesheet created" at bounding box center [827, 160] width 29 height 5
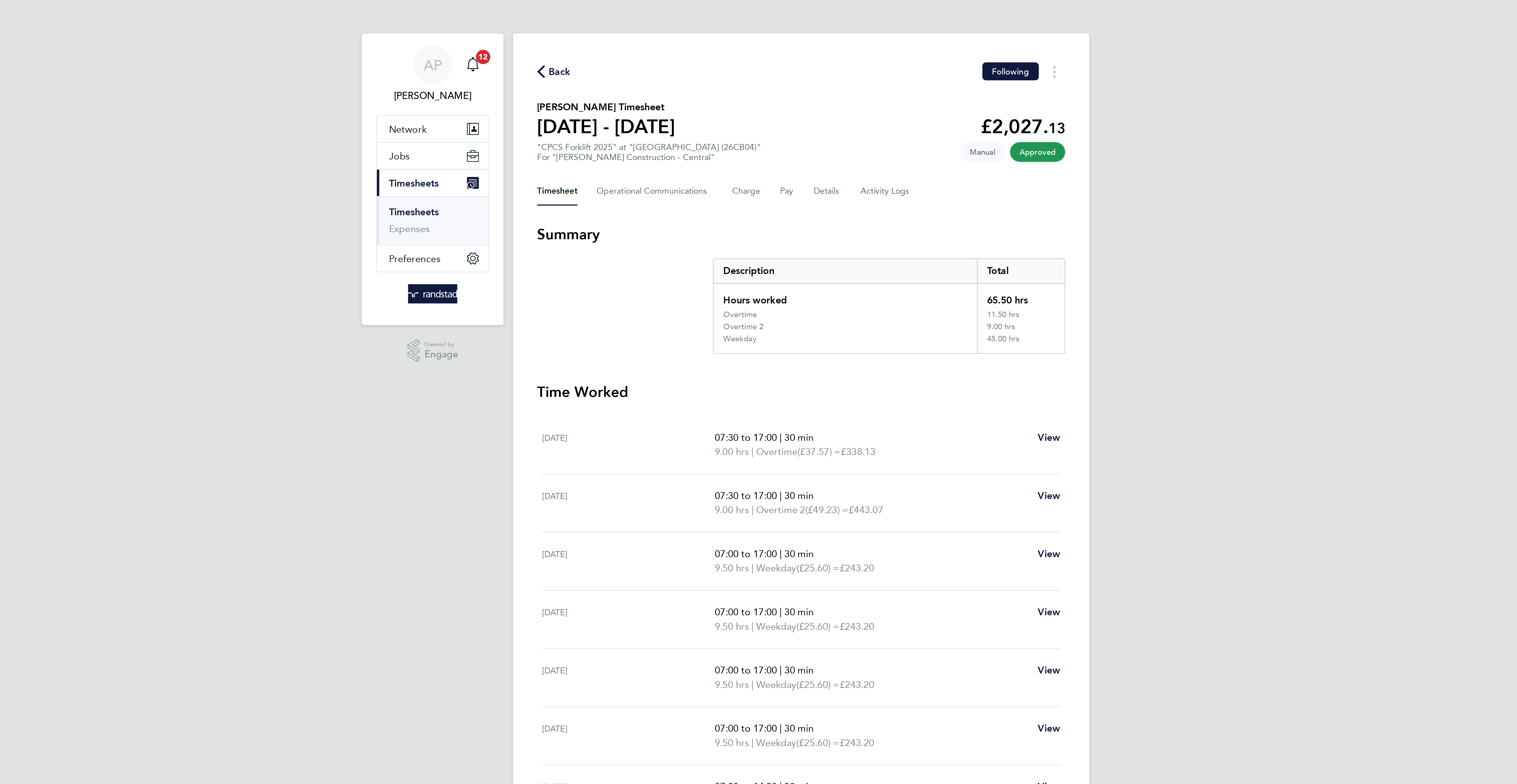
click at [733, 81] on div "Back Following [PERSON_NAME] Timesheet [DATE] - [DATE] £2,027. 13 "CPCS Forklif…" at bounding box center [758, 202] width 253 height 376
click at [750, 84] on button "Pay" at bounding box center [752, 84] width 6 height 12
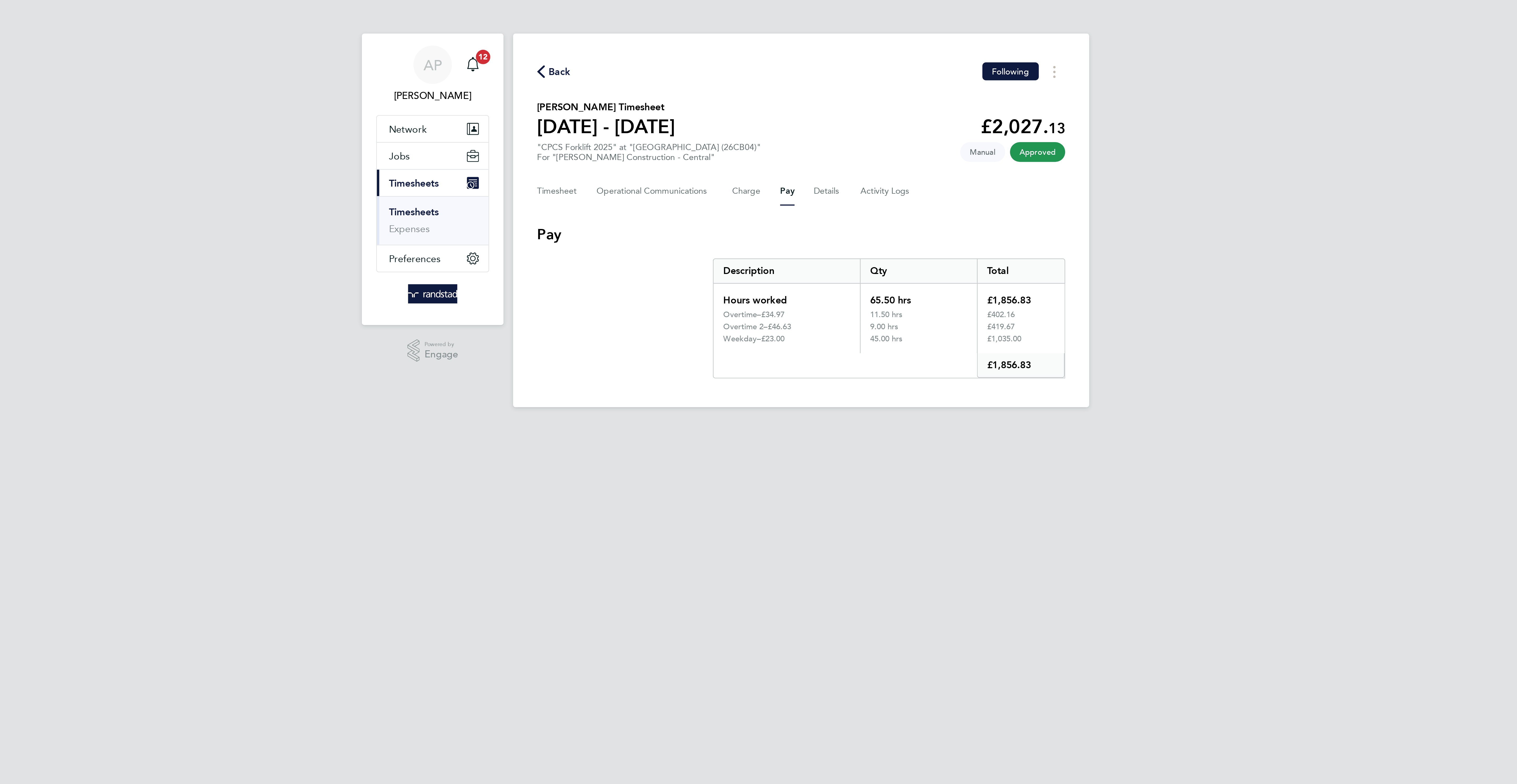
drag, startPoint x: 756, startPoint y: 138, endPoint x: 744, endPoint y: 137, distance: 12.0
click at [744, 137] on div "£34.97" at bounding box center [760, 138] width 39 height 4
copy div "34.97"
drag, startPoint x: 761, startPoint y: 145, endPoint x: 748, endPoint y: 144, distance: 13.0
click at [748, 144] on div "£46.63" at bounding box center [762, 143] width 37 height 4
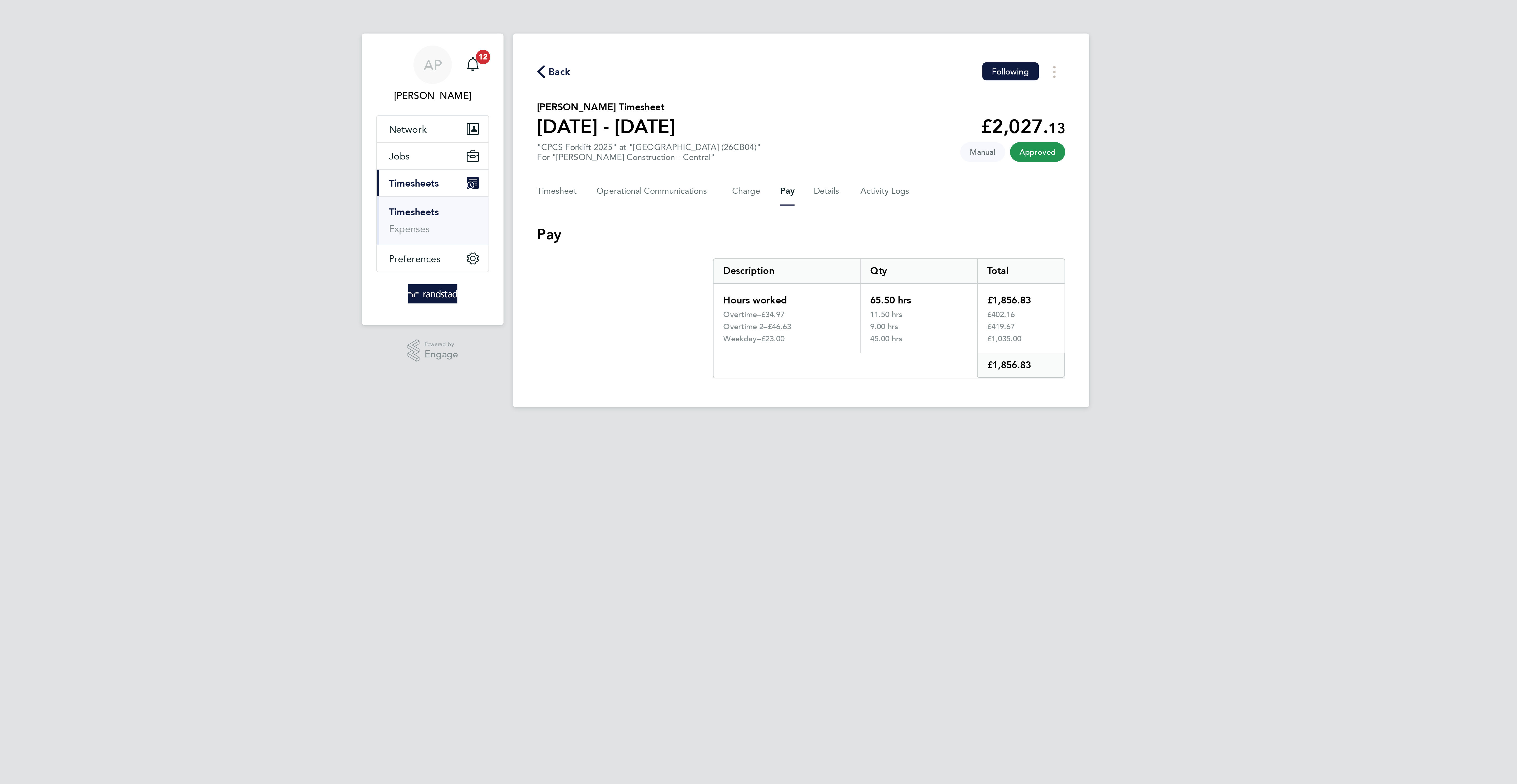
copy div "46.63"
